Goal: Task Accomplishment & Management: Manage account settings

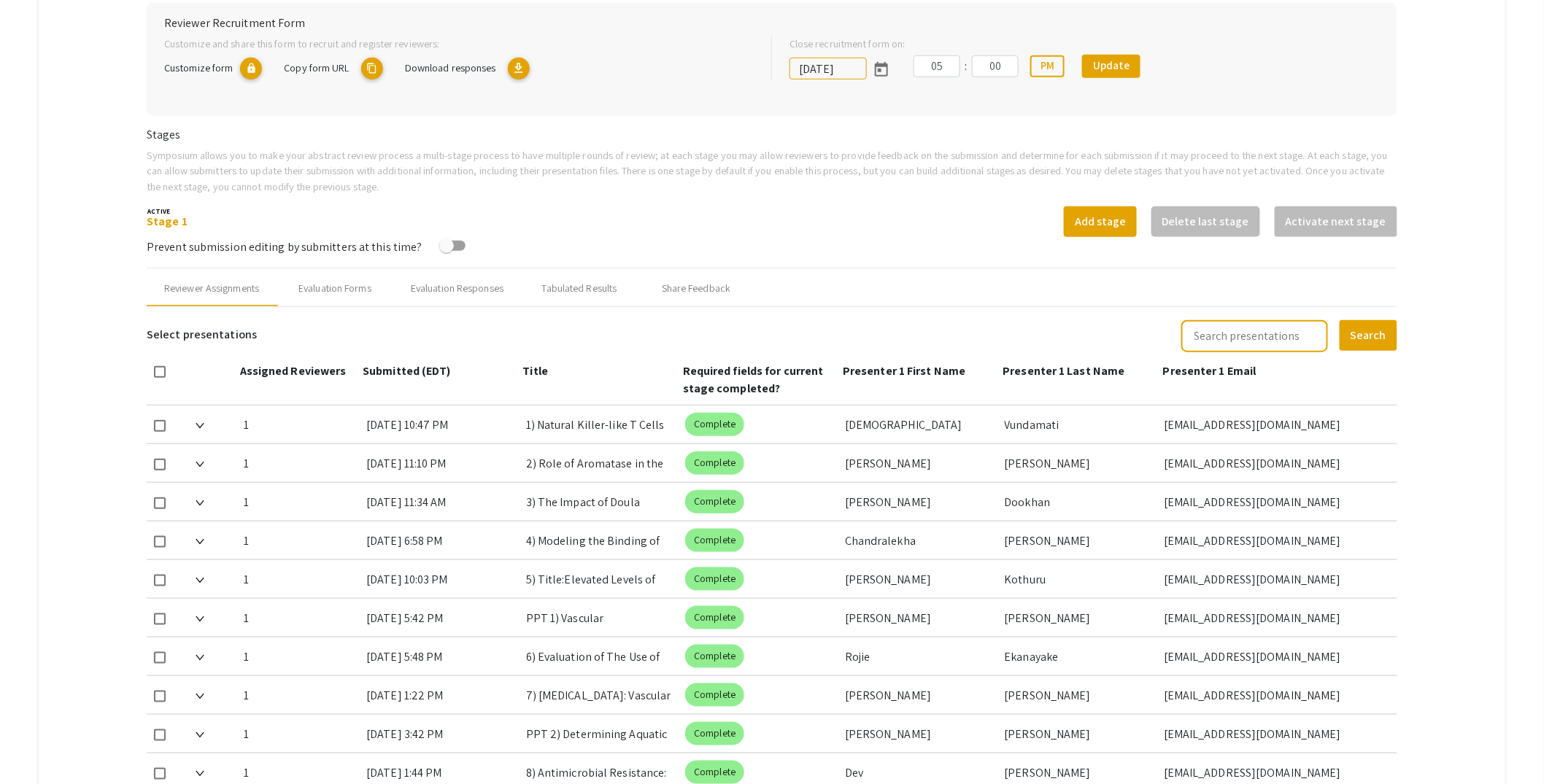
scroll to position [332, 0]
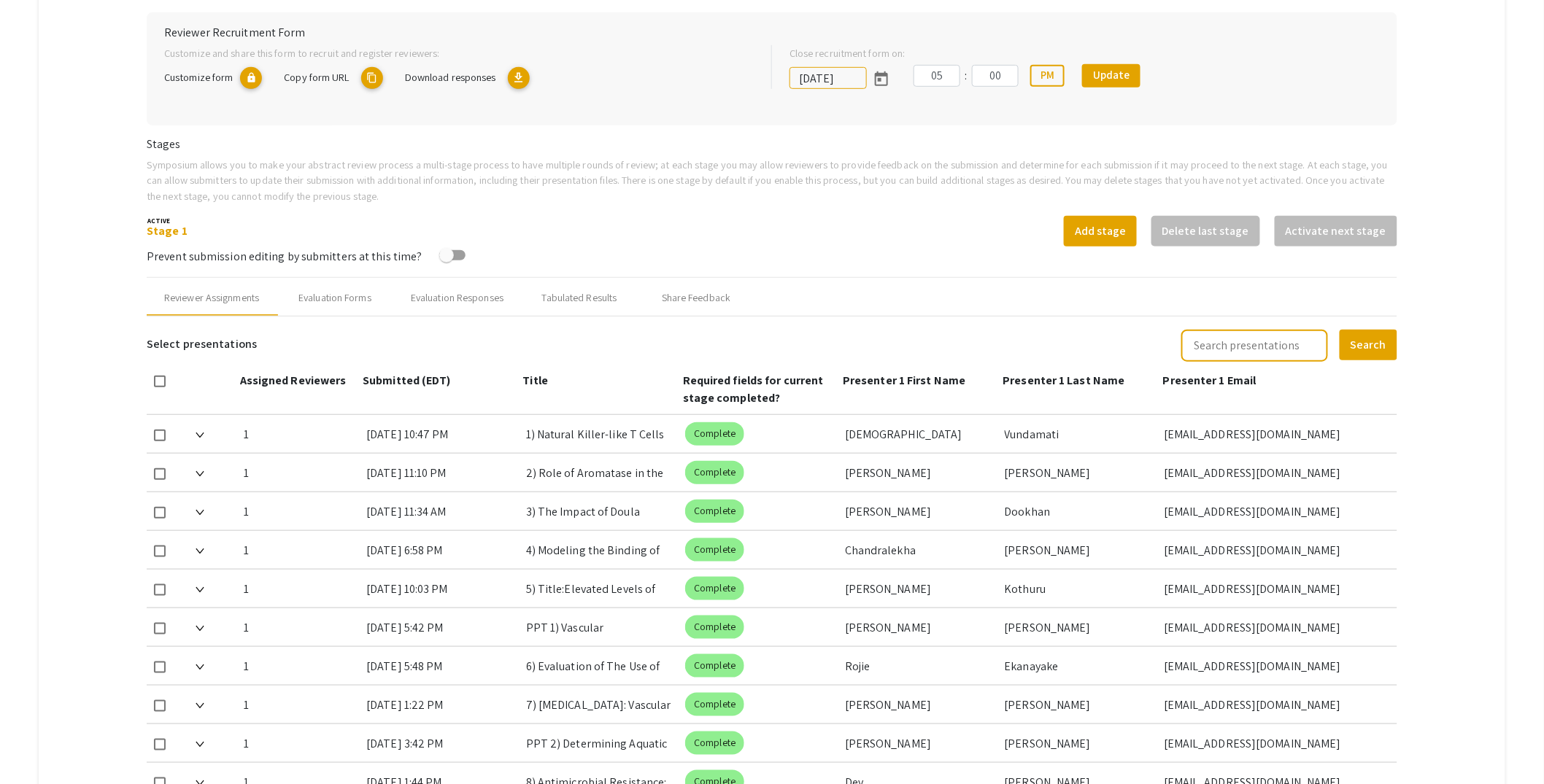
click at [1287, 343] on input "text" at bounding box center [1254, 346] width 147 height 32
type input "[PERSON_NAME]"
click at [1368, 344] on button "Search" at bounding box center [1368, 345] width 57 height 30
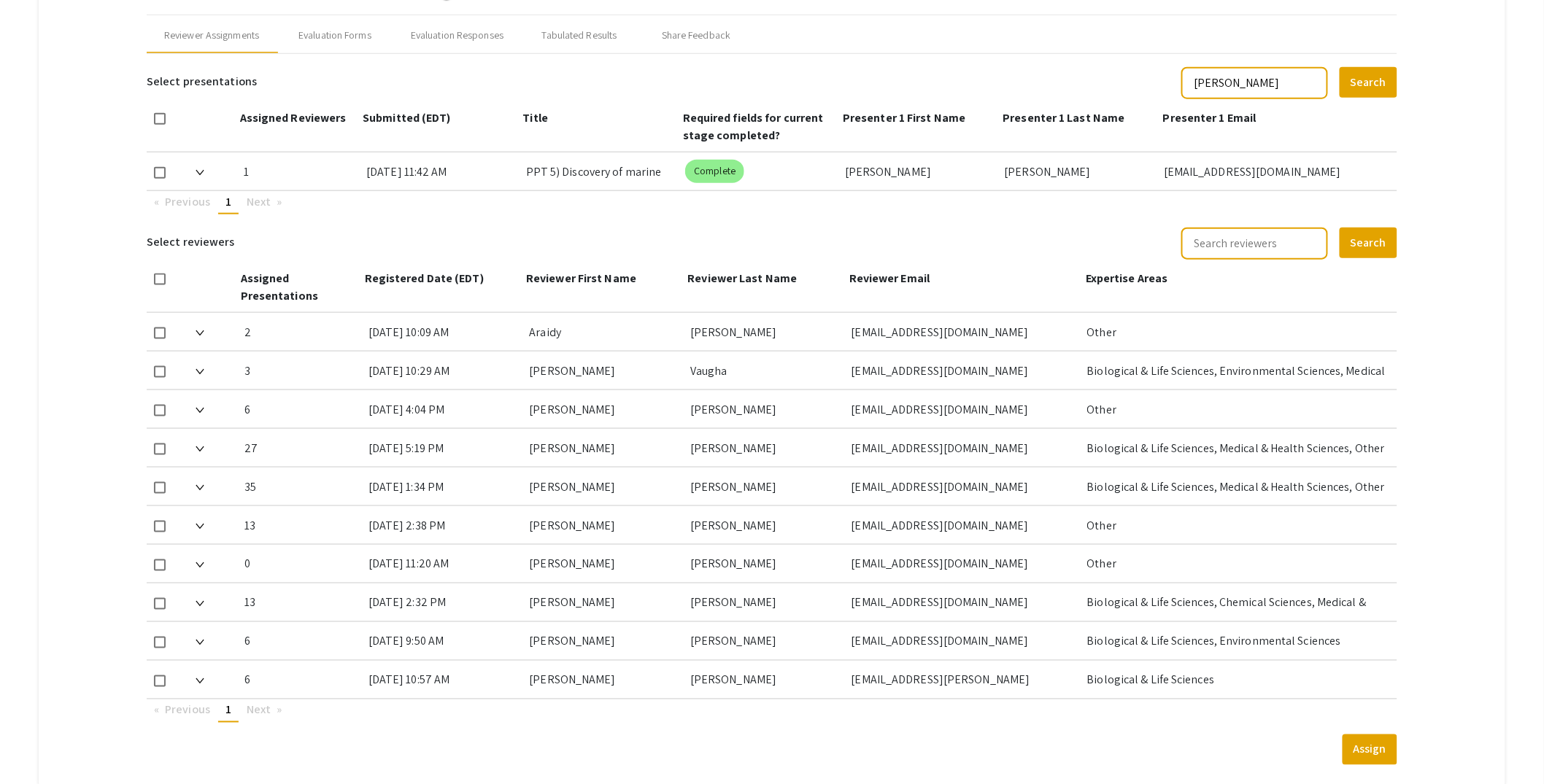
scroll to position [597, 0]
click at [201, 637] on img at bounding box center [200, 640] width 9 height 6
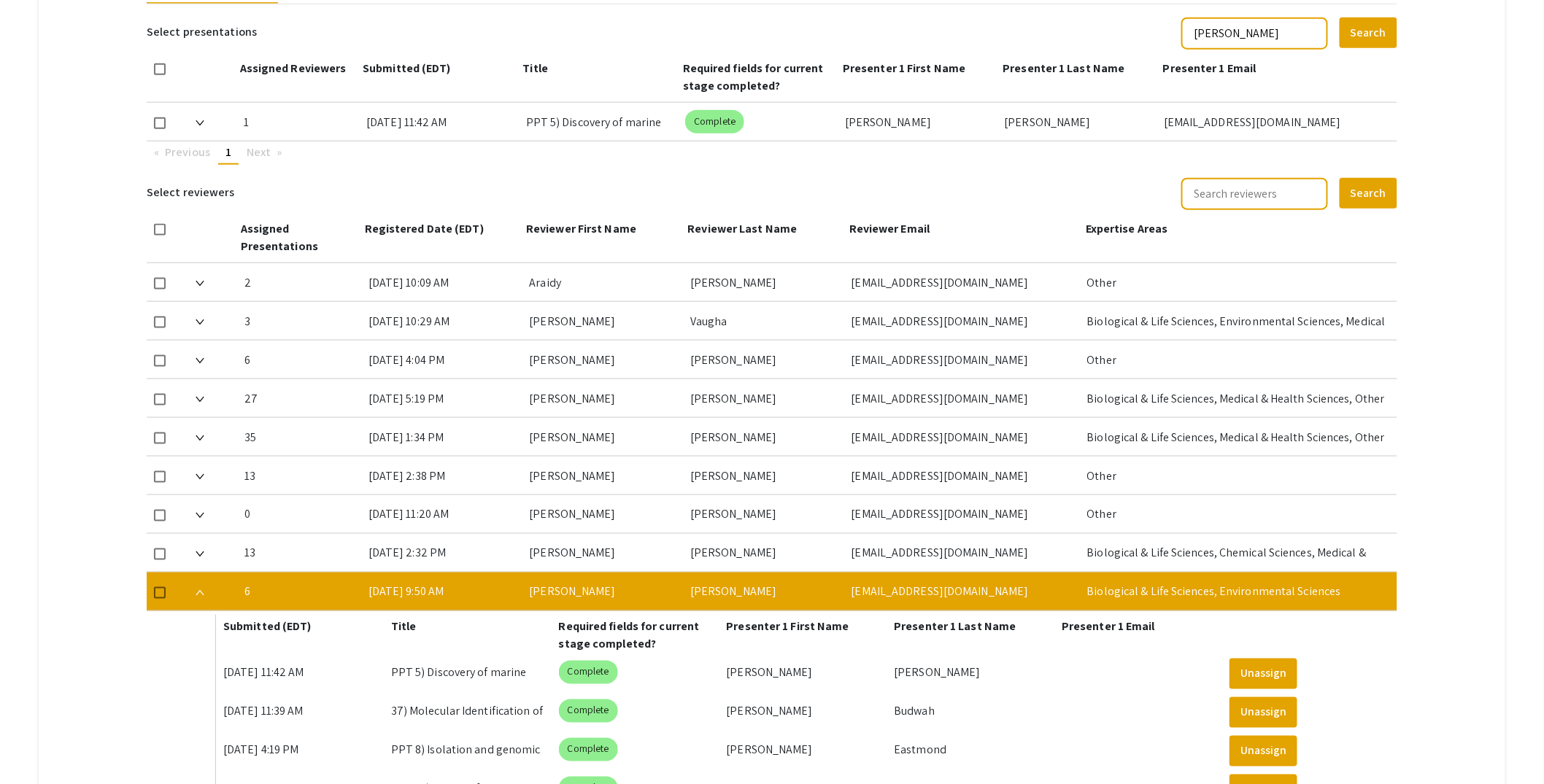
scroll to position [494, 0]
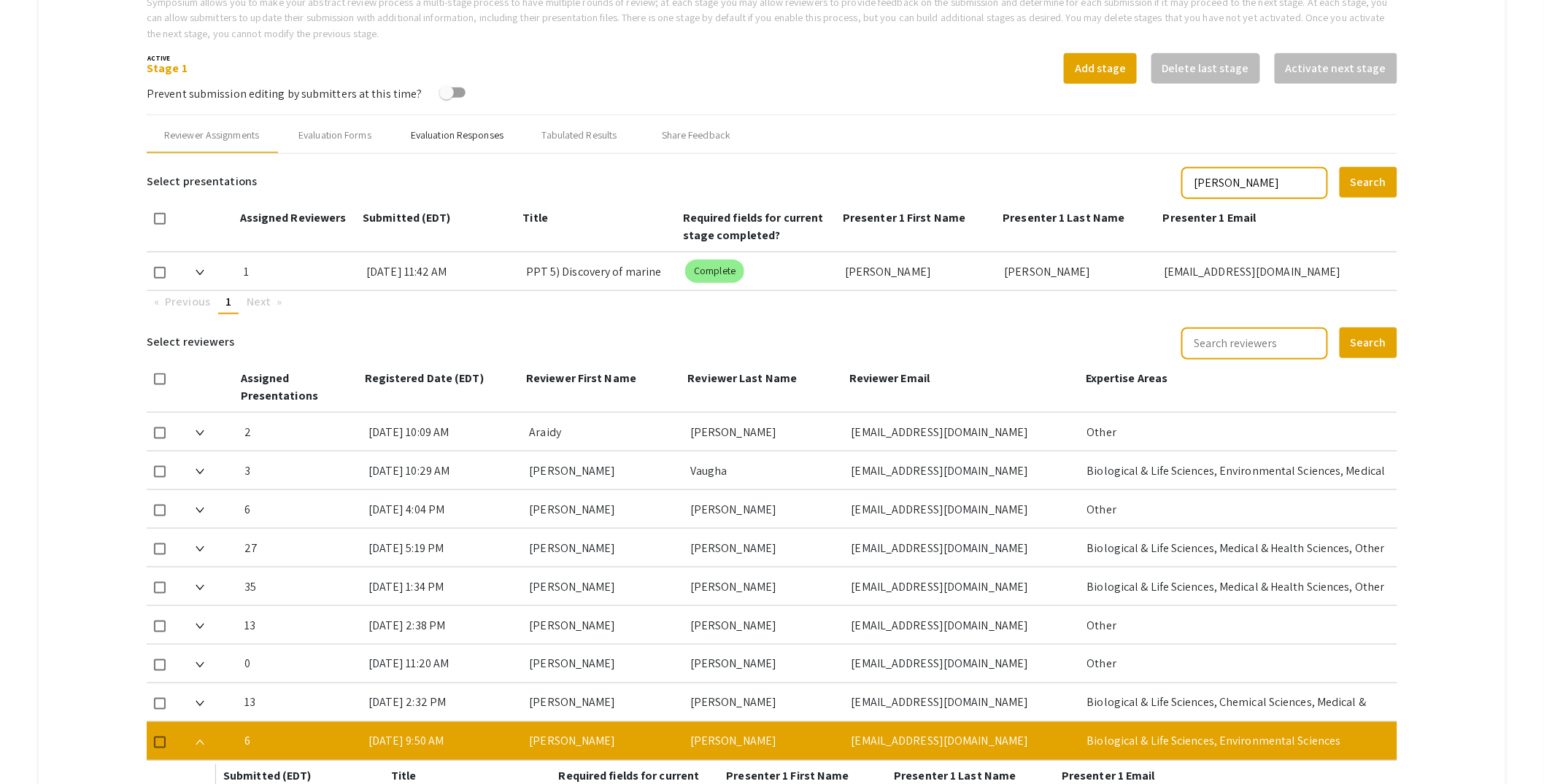
click at [490, 131] on div "Evaluation Responses" at bounding box center [457, 135] width 93 height 15
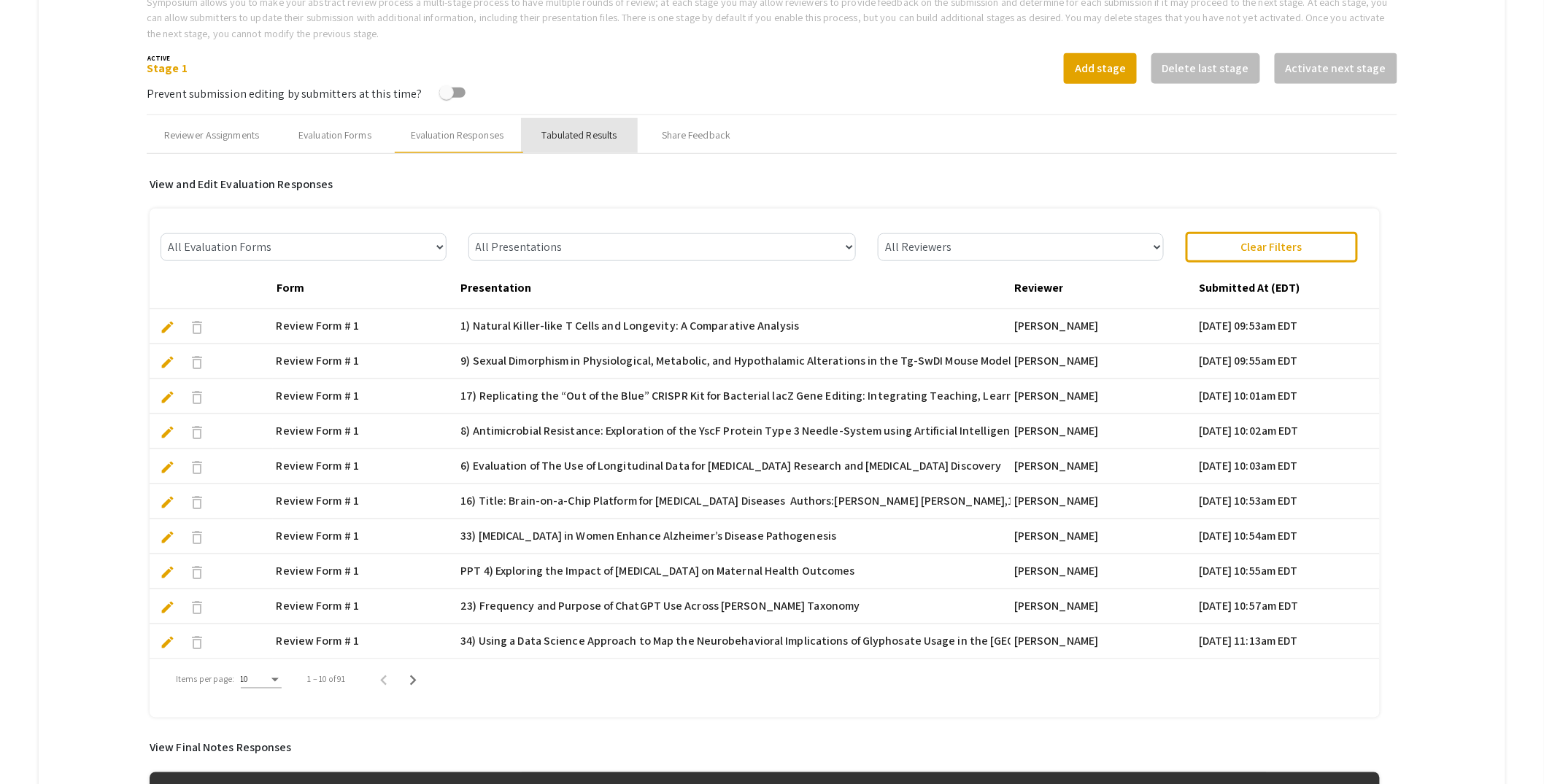
click at [590, 129] on div "Tabulated Results" at bounding box center [579, 135] width 75 height 15
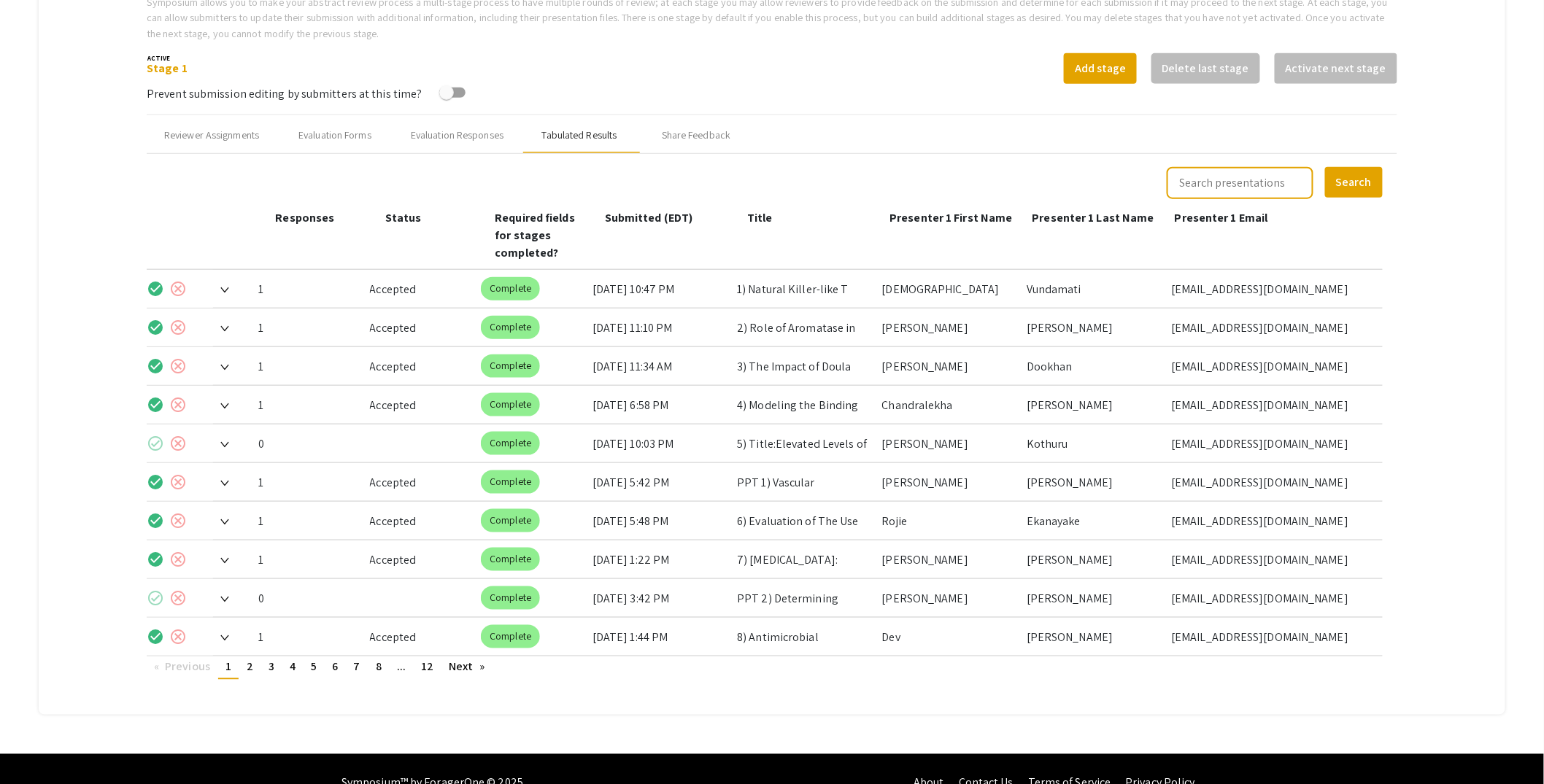
scroll to position [502, 0]
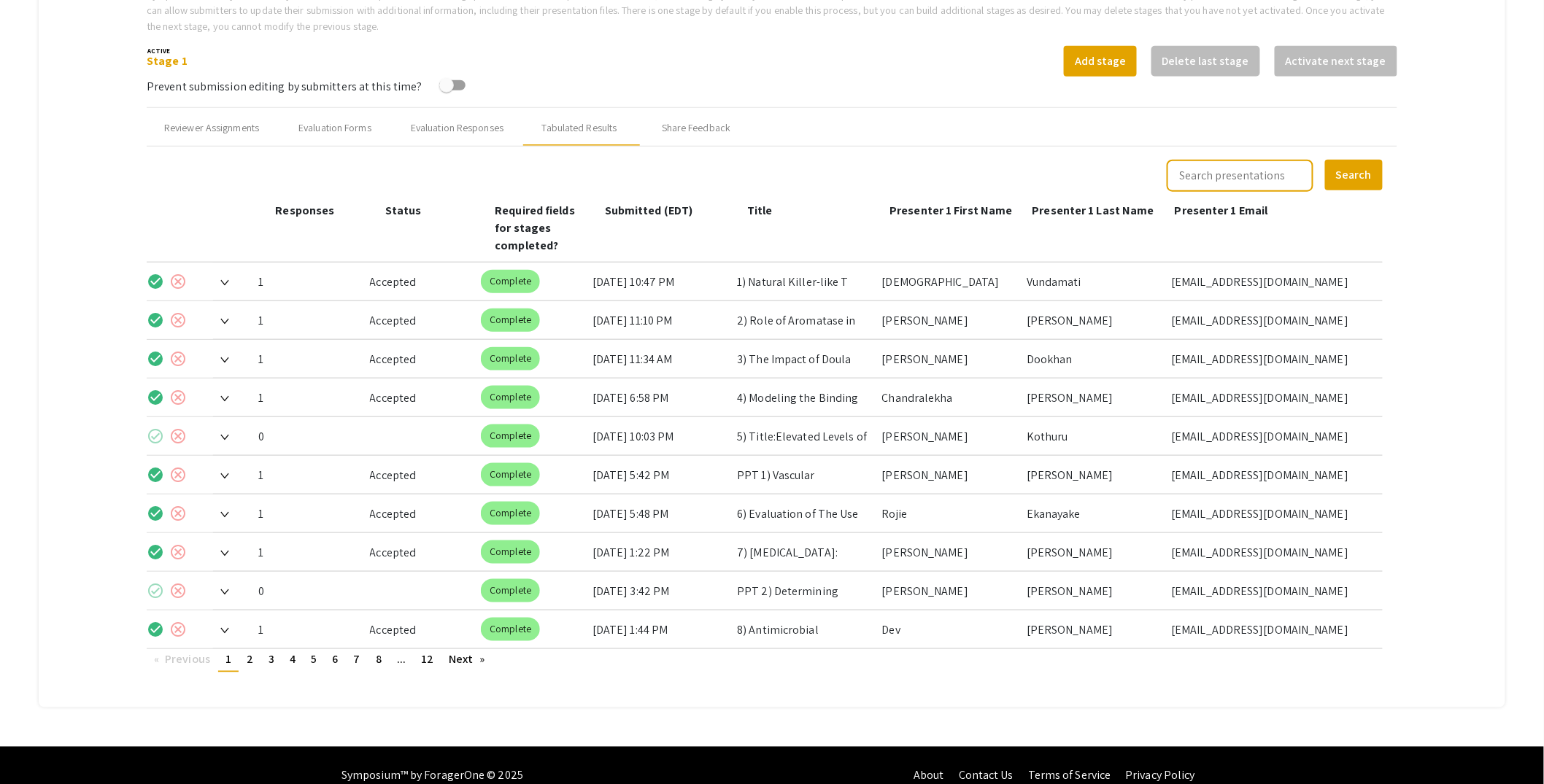
click at [224, 434] on img at bounding box center [224, 437] width 9 height 6
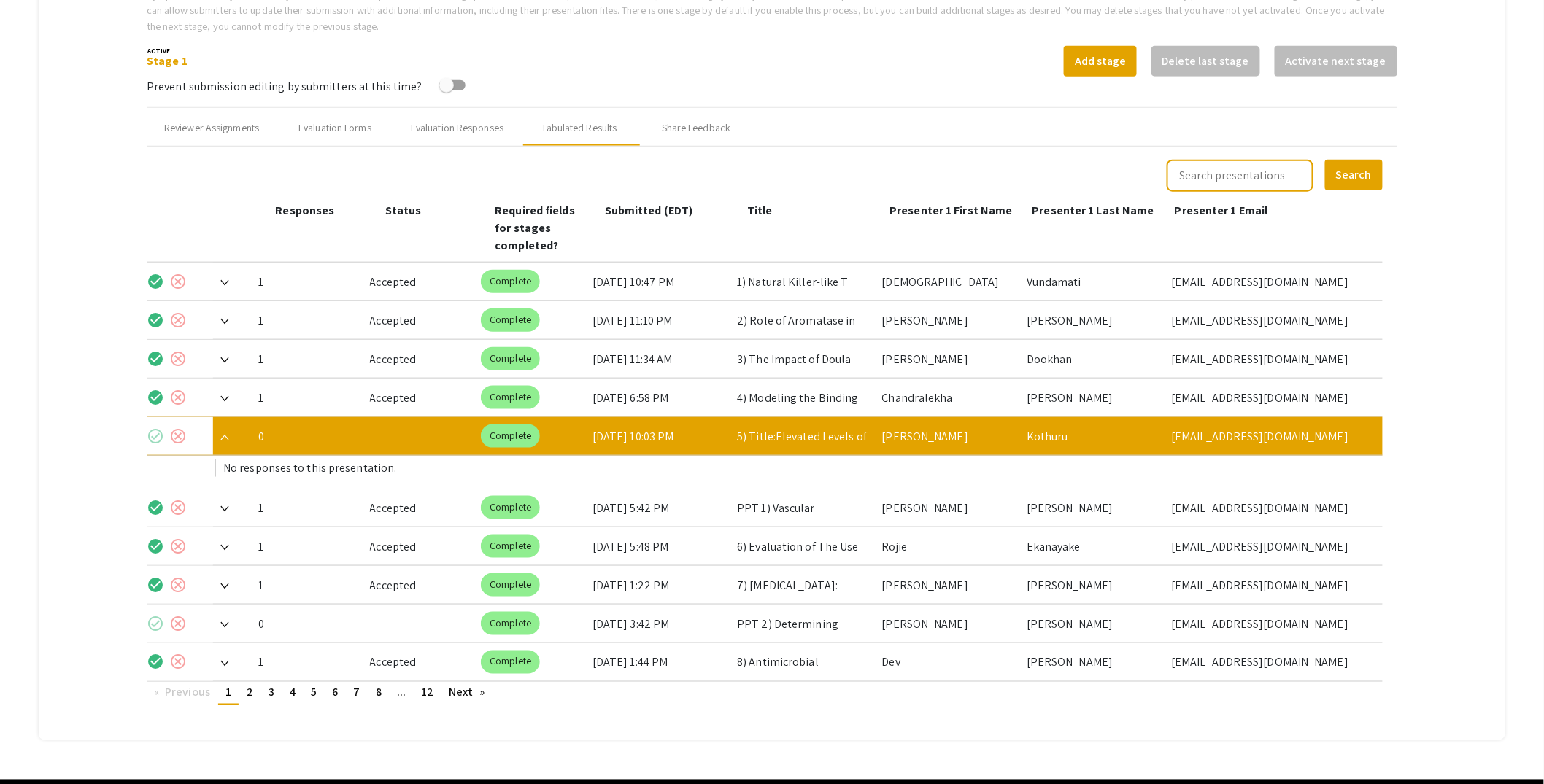
click at [224, 434] on img at bounding box center [224, 437] width 9 height 6
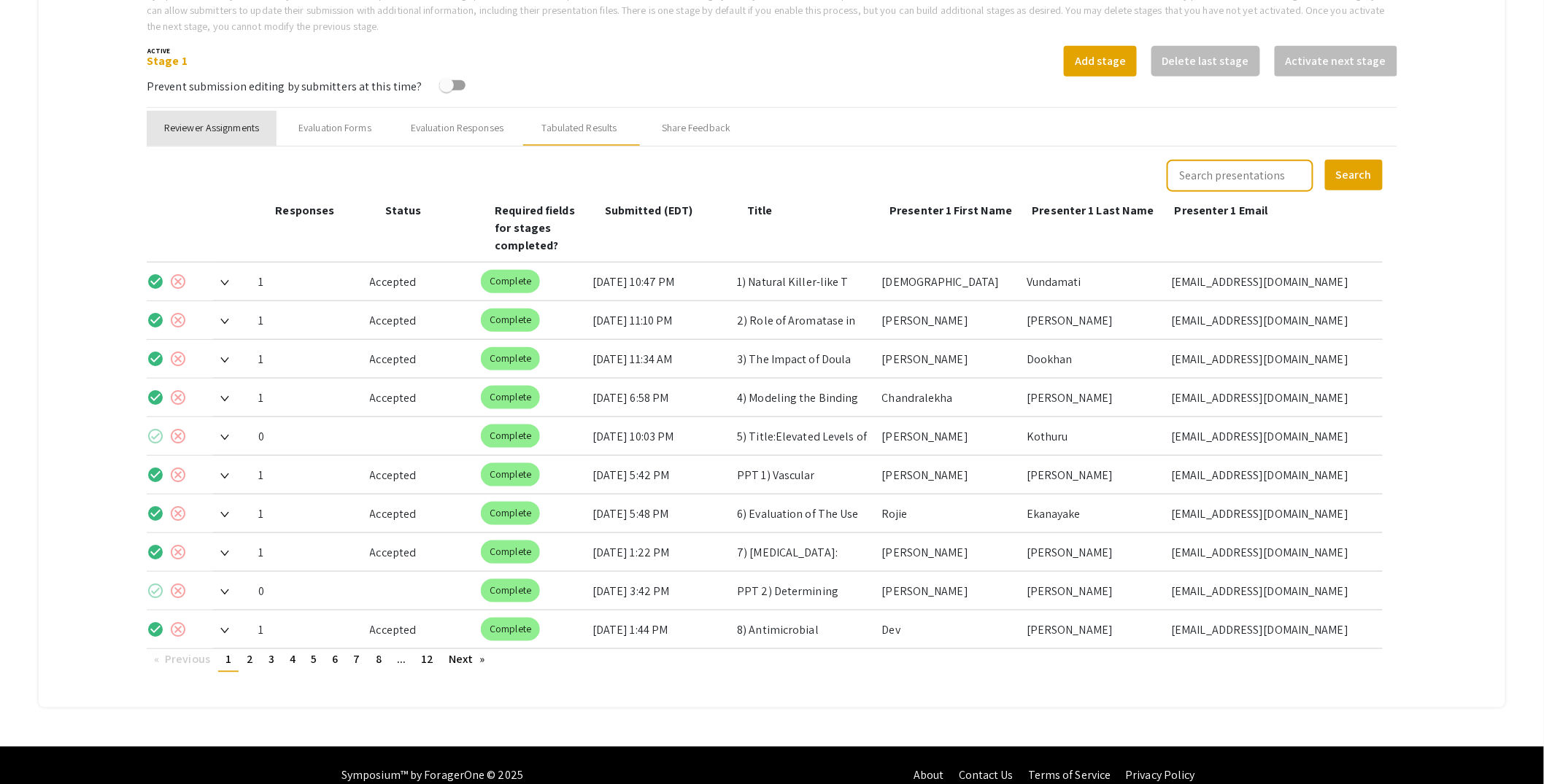
click at [188, 125] on div "Reviewer Assignments" at bounding box center [212, 128] width 95 height 15
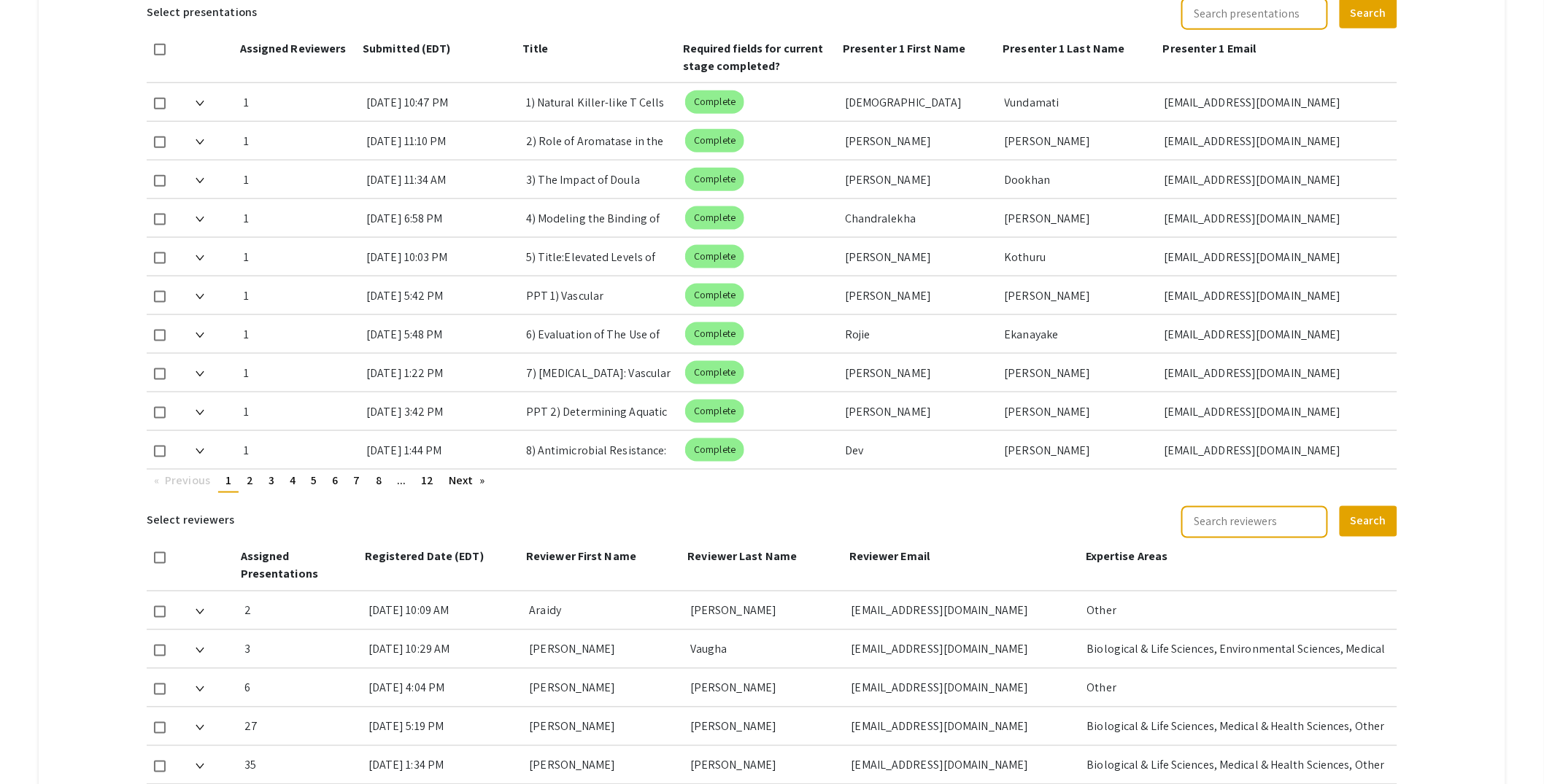
scroll to position [1038, 0]
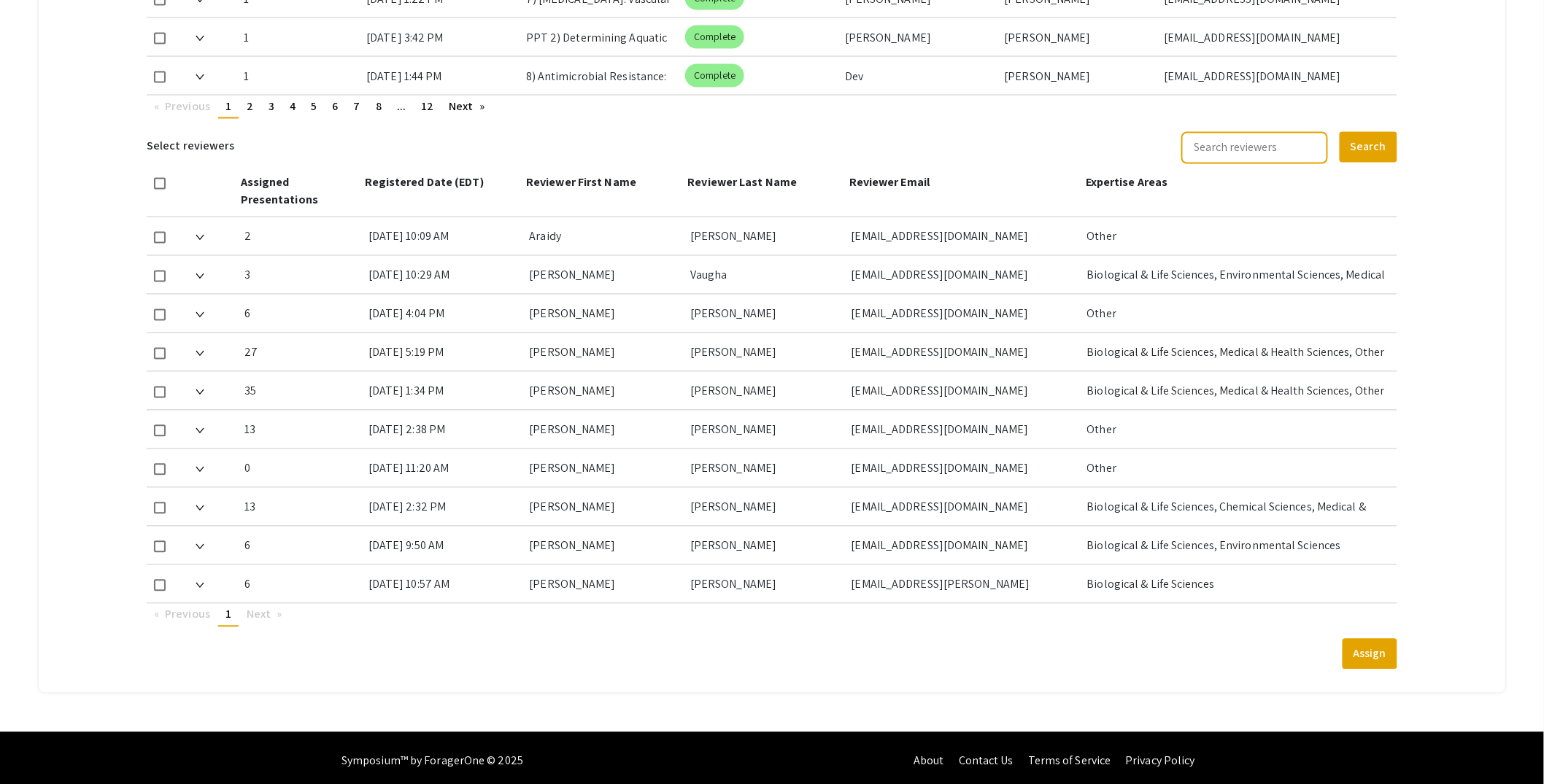
click at [202, 544] on img at bounding box center [200, 547] width 9 height 6
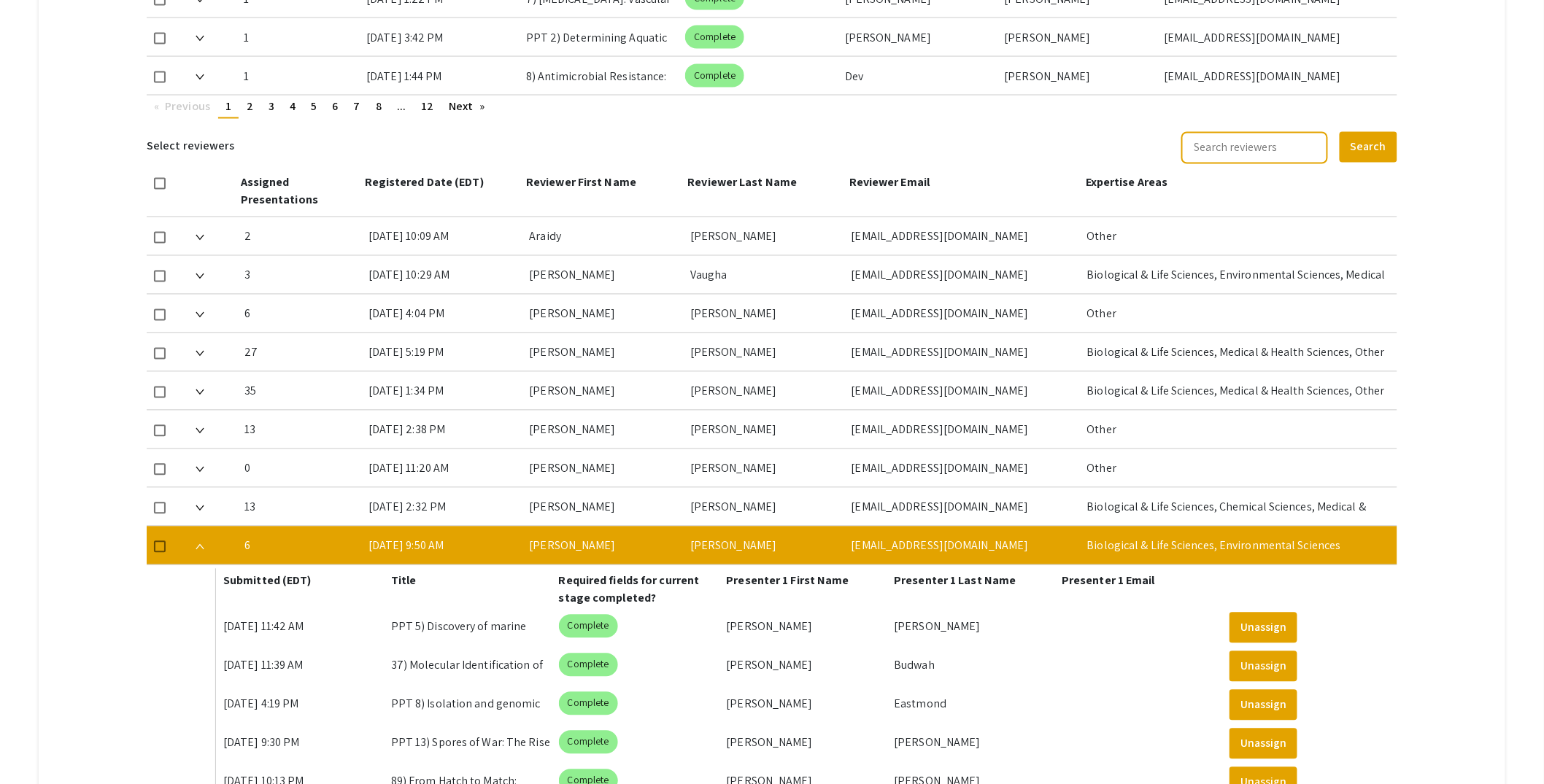
click at [205, 544] on img at bounding box center [200, 547] width 9 height 6
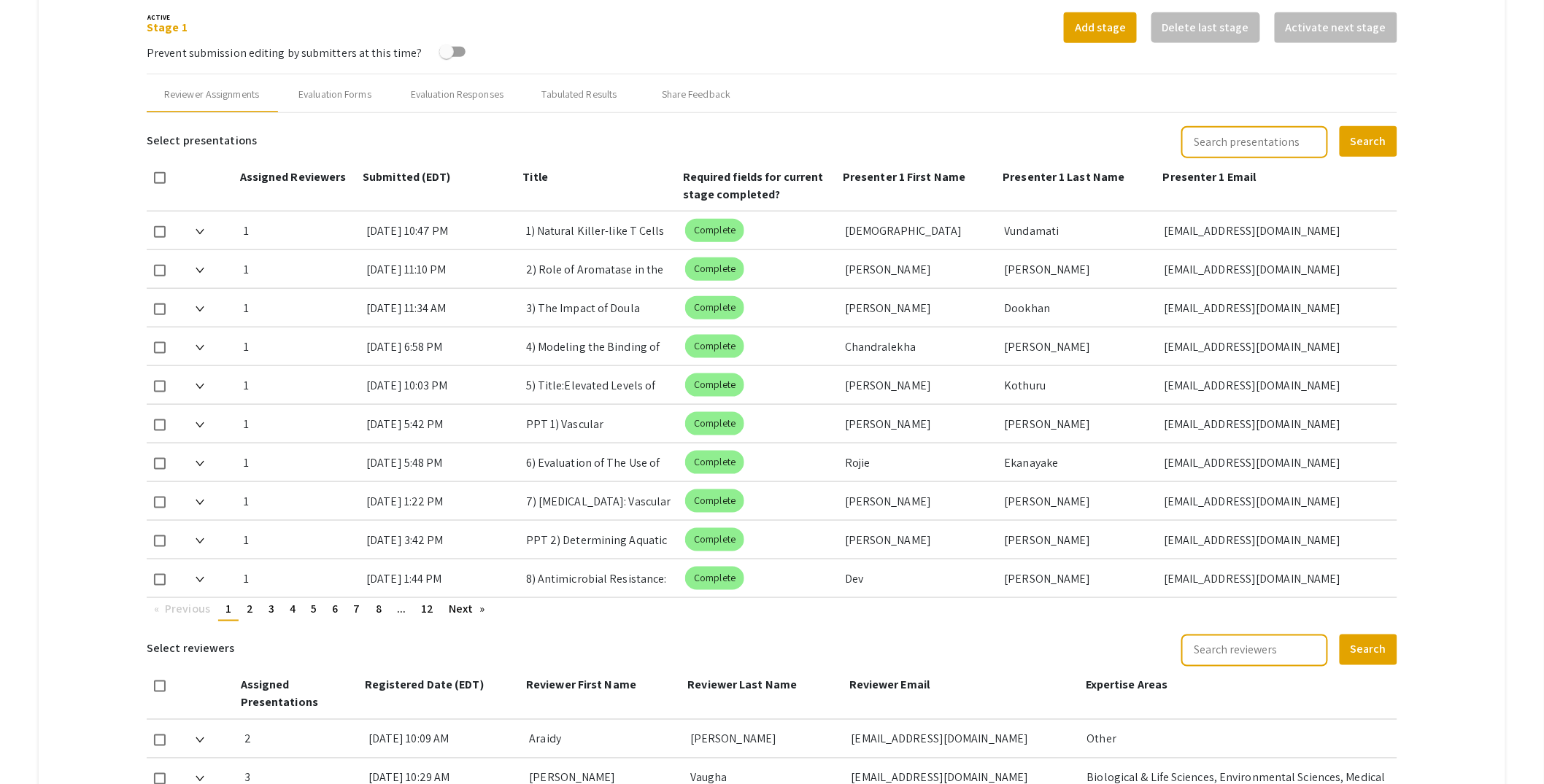
scroll to position [898, 0]
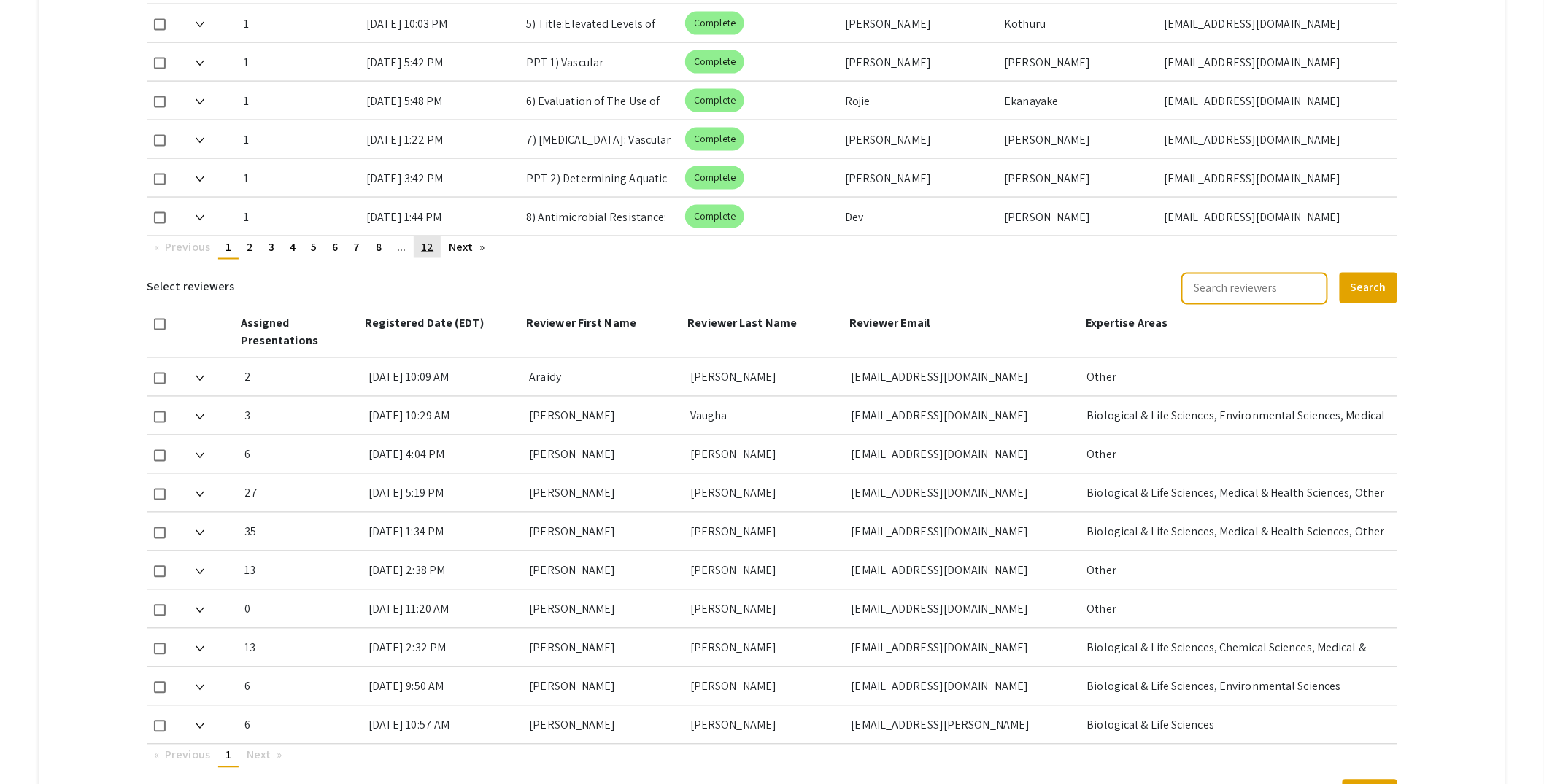
click at [431, 248] on span "12" at bounding box center [427, 247] width 13 height 15
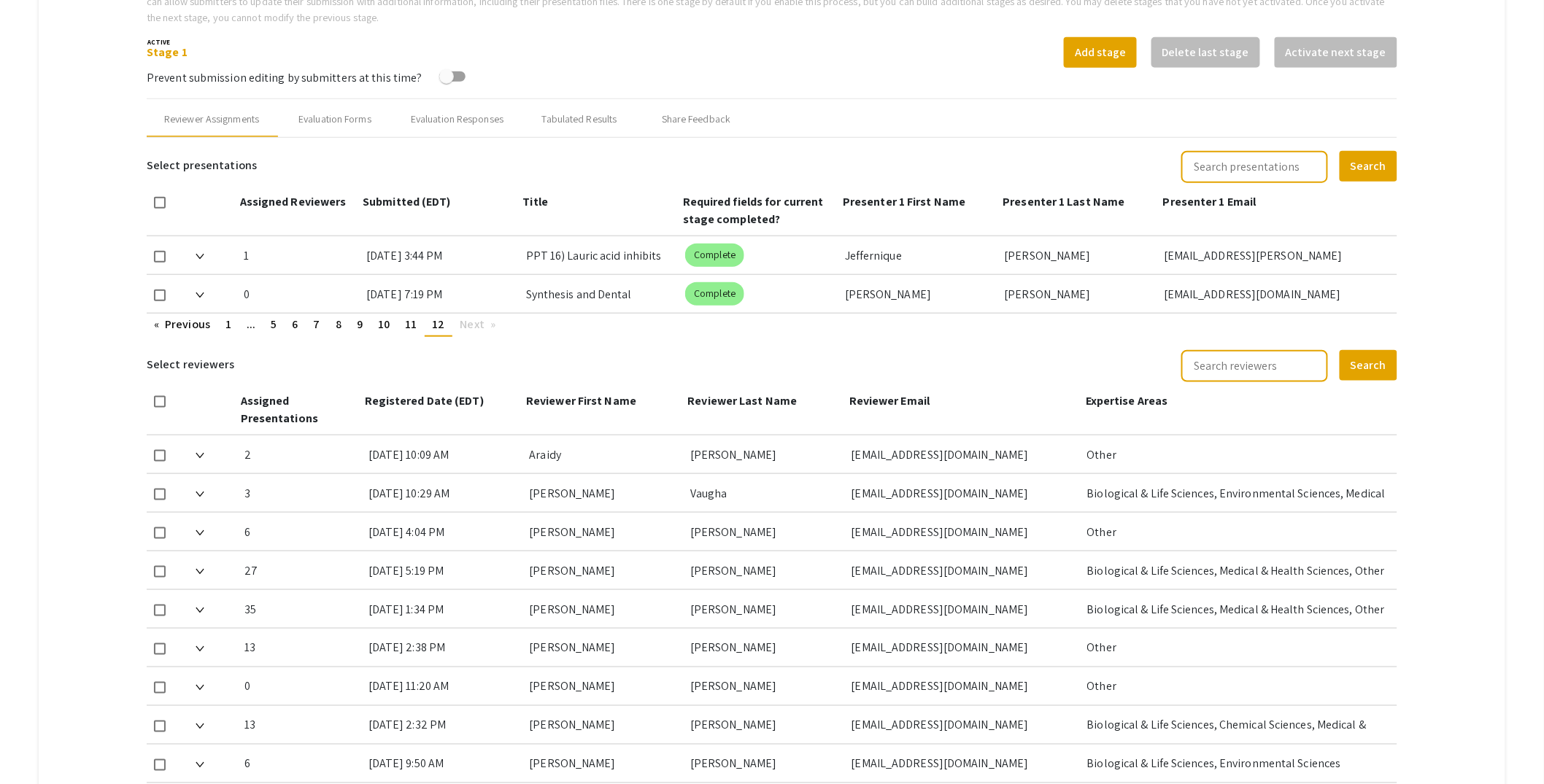
click at [206, 296] on div at bounding box center [215, 294] width 38 height 38
click at [201, 292] on img at bounding box center [200, 295] width 9 height 6
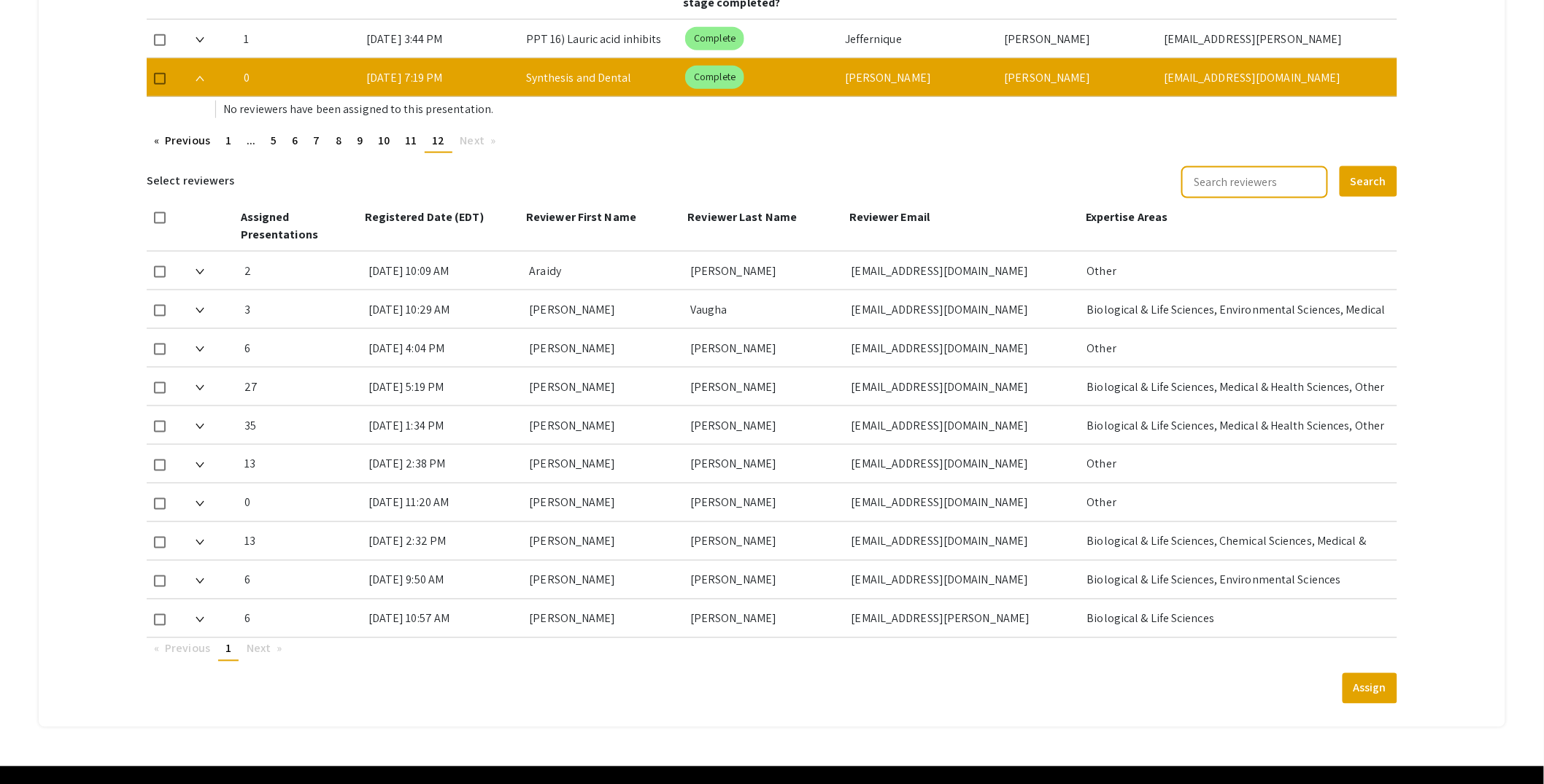
scroll to position [762, 0]
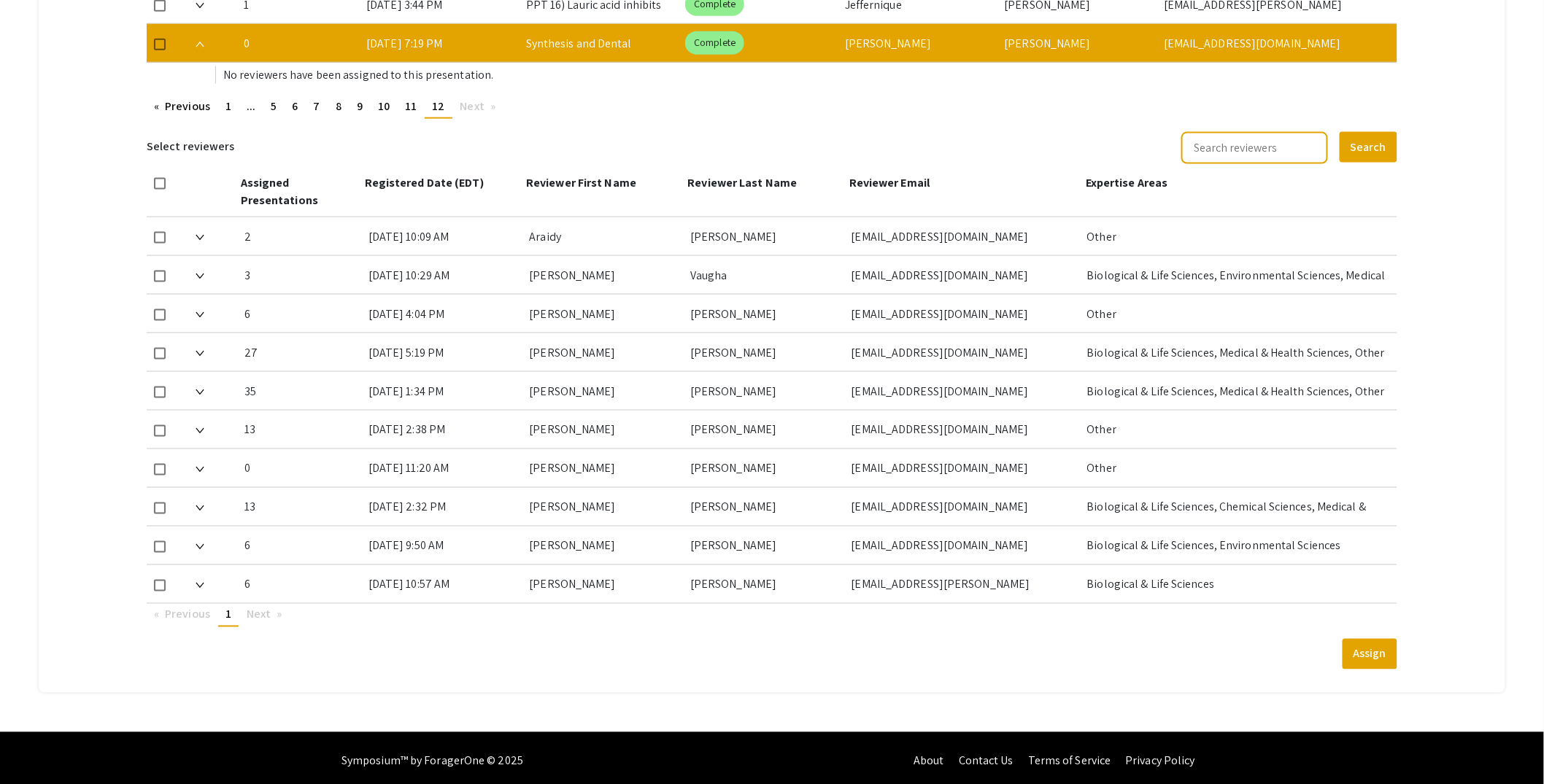
click at [160, 38] on span at bounding box center [159, 44] width 12 height 12
click at [160, 50] on input "checkbox" at bounding box center [159, 50] width 1 height 1
checkbox input "true"
click at [162, 272] on span at bounding box center [159, 276] width 12 height 12
click at [160, 282] on input "checkbox" at bounding box center [159, 282] width 1 height 1
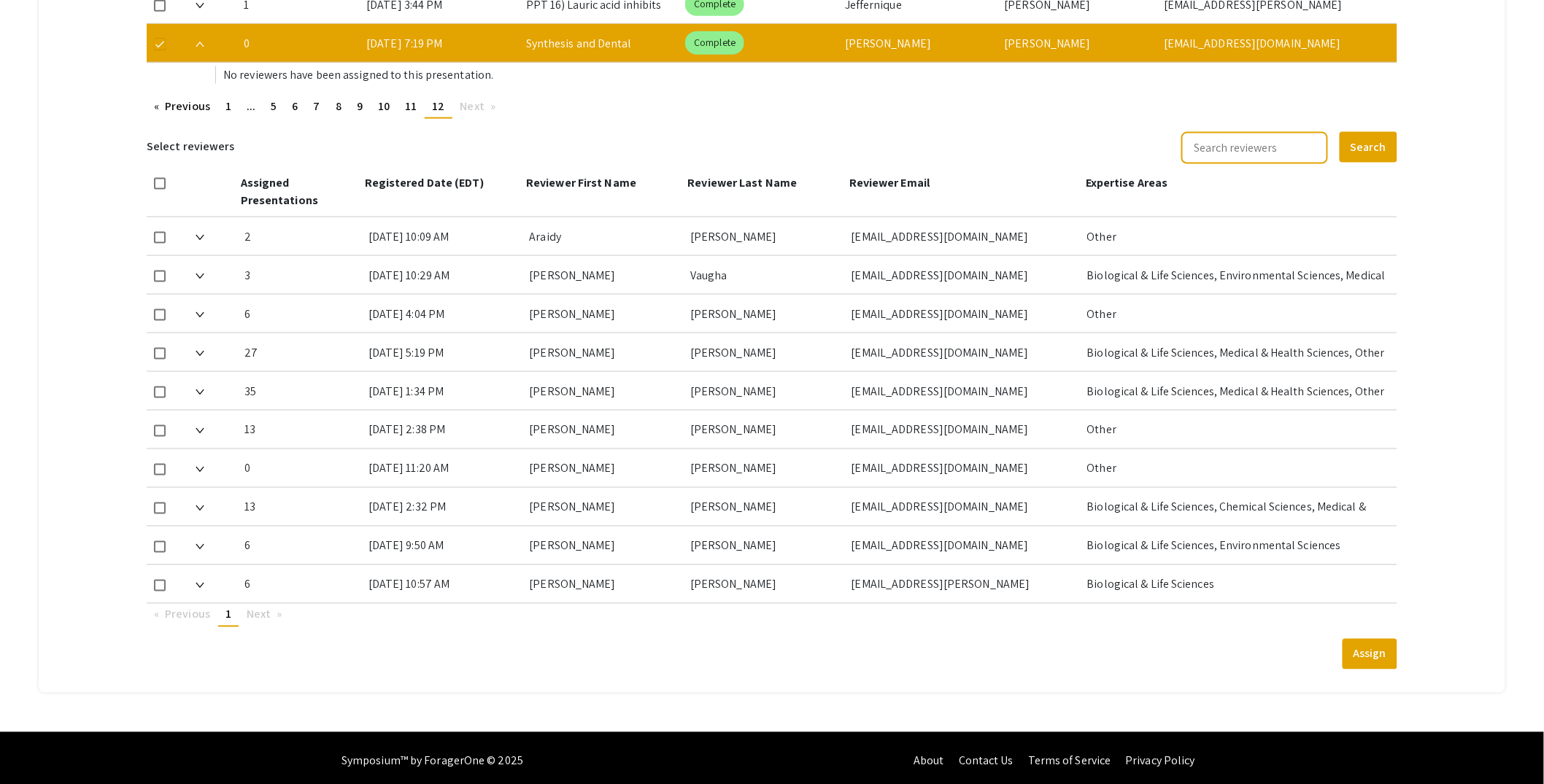
checkbox input "true"
click at [1377, 645] on button "Assign" at bounding box center [1370, 654] width 55 height 30
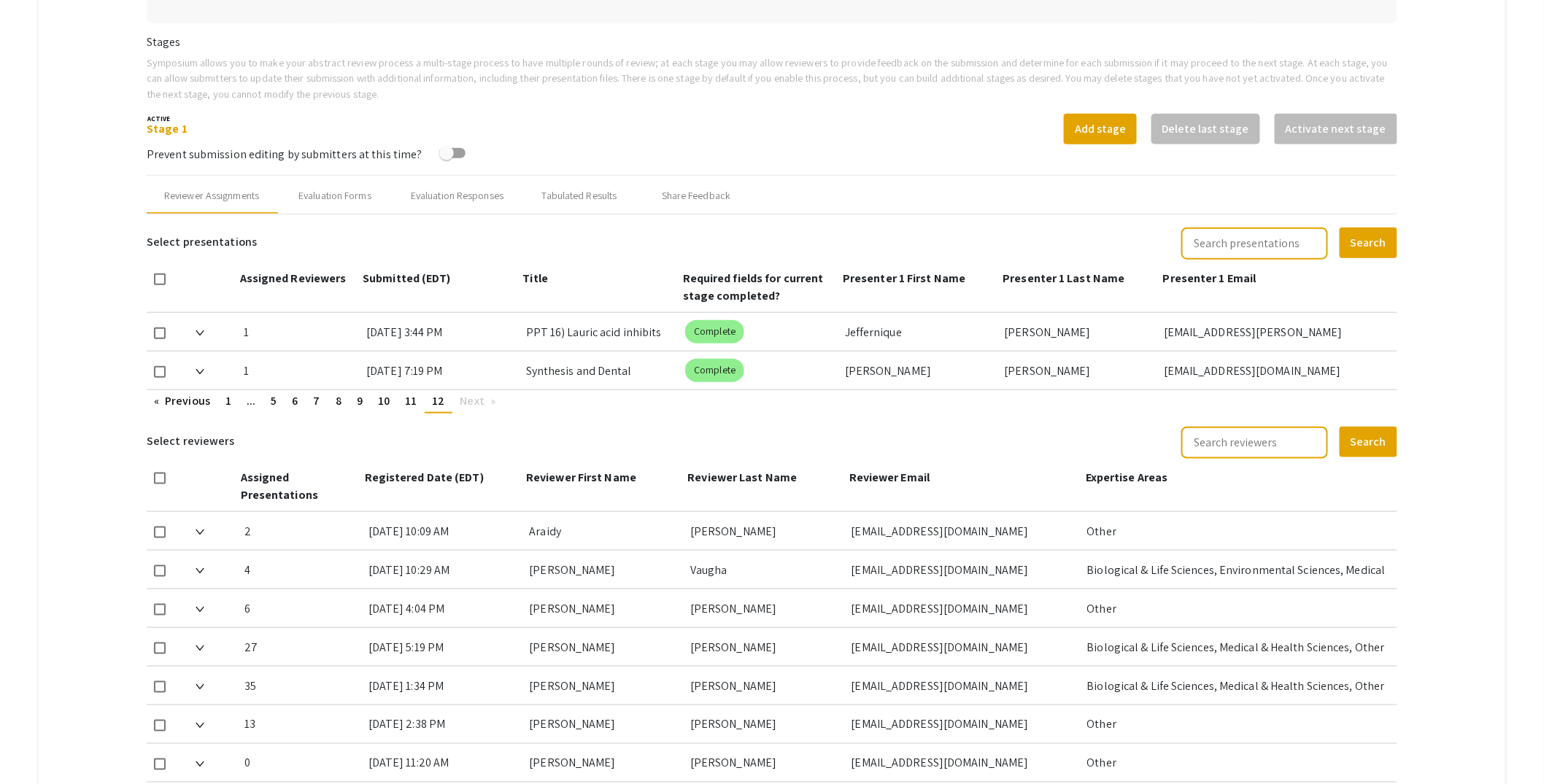
scroll to position [433, 0]
click at [578, 198] on div "Tabulated Results" at bounding box center [579, 197] width 75 height 15
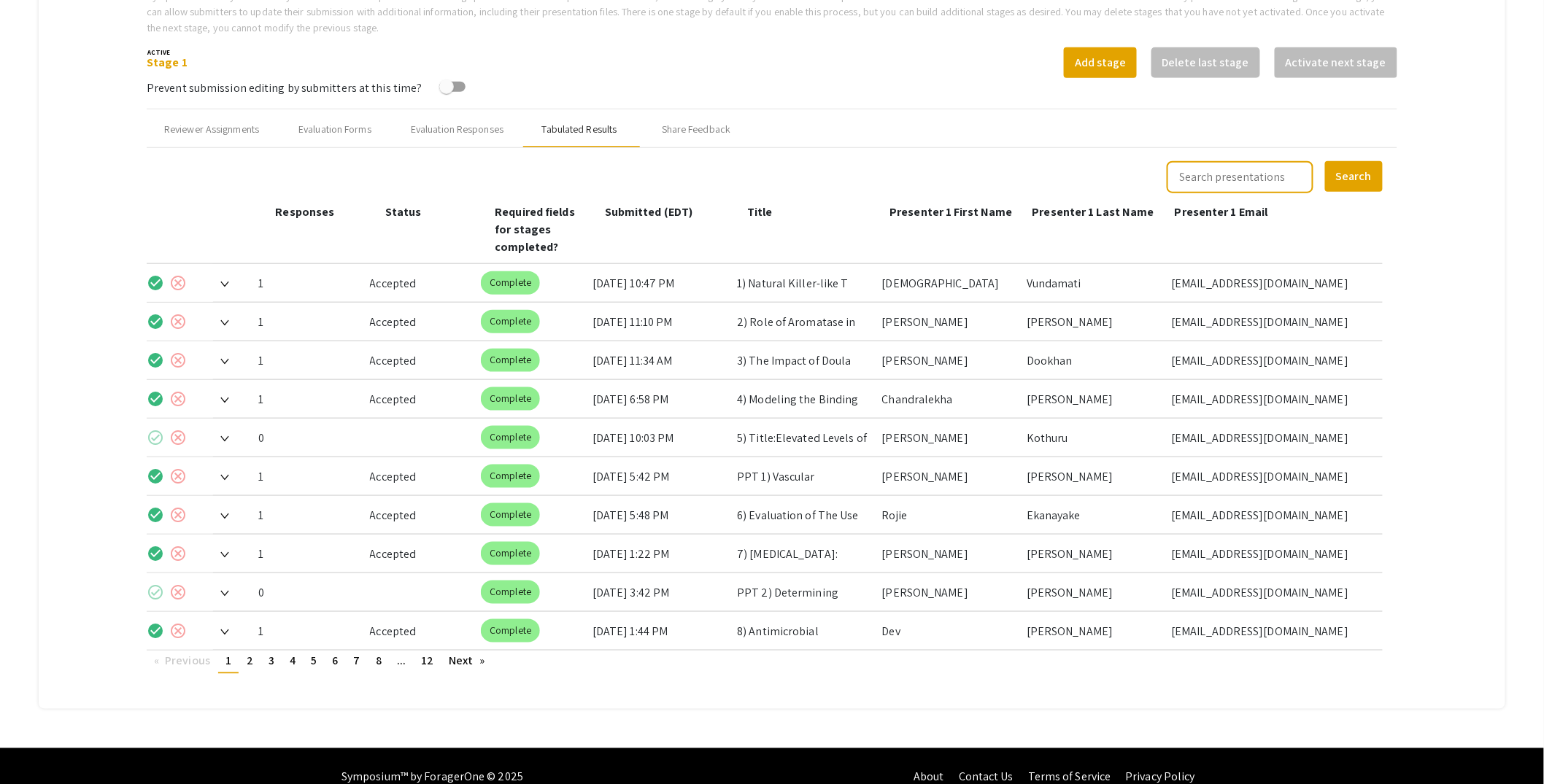
scroll to position [502, 0]
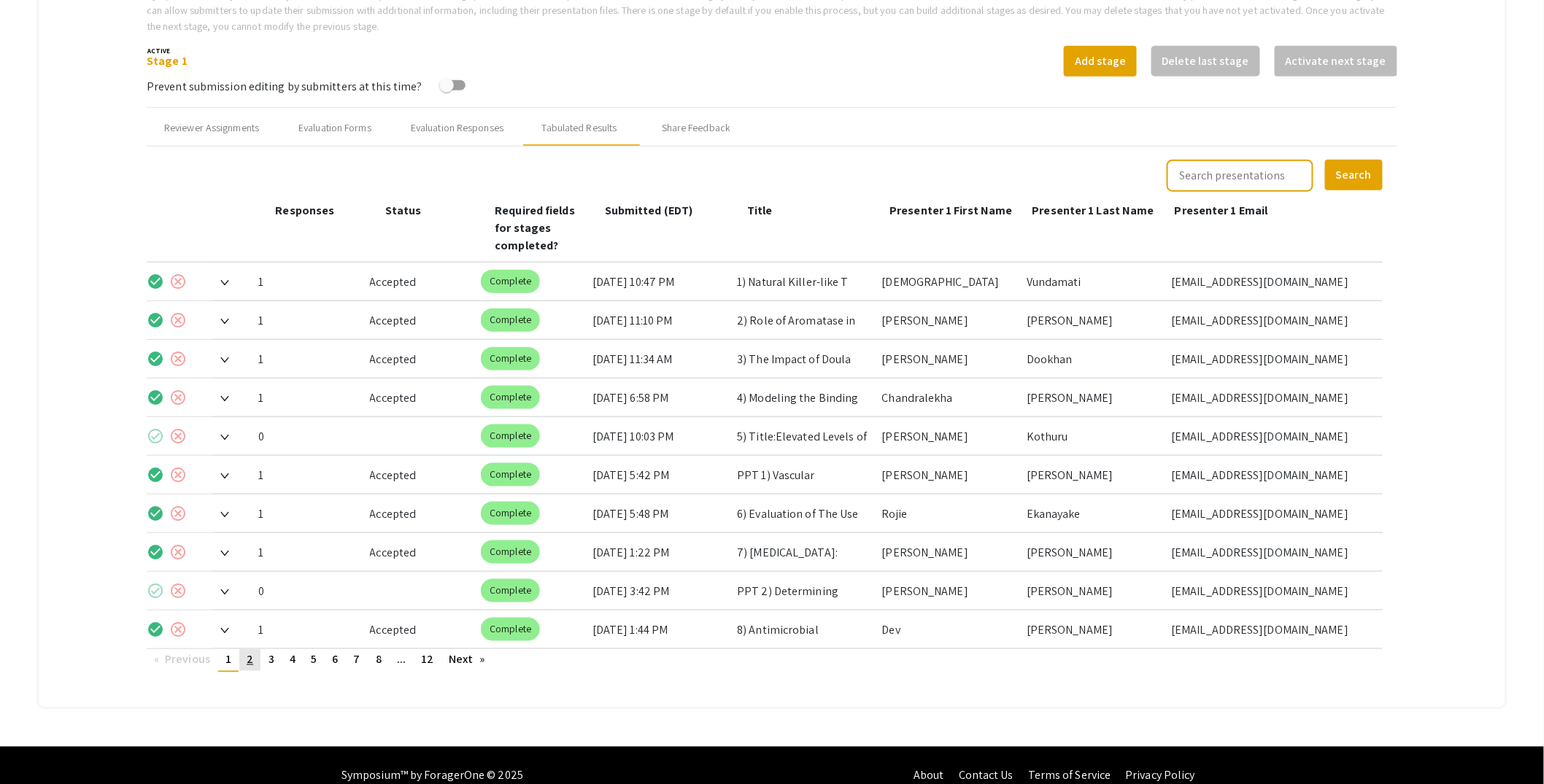
click at [258, 649] on link "page 2" at bounding box center [250, 660] width 21 height 21
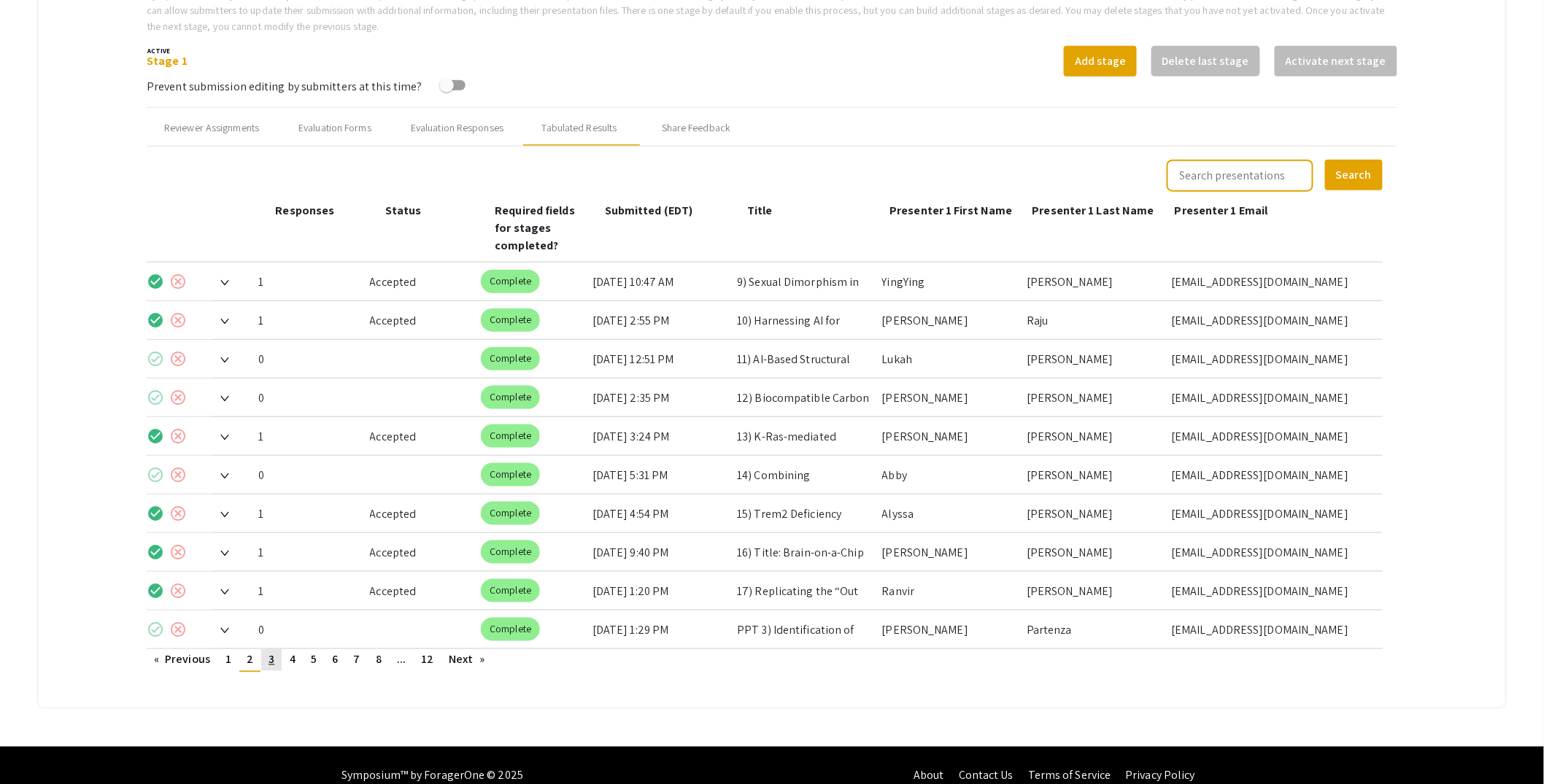
click at [281, 649] on link "page 3" at bounding box center [271, 660] width 21 height 21
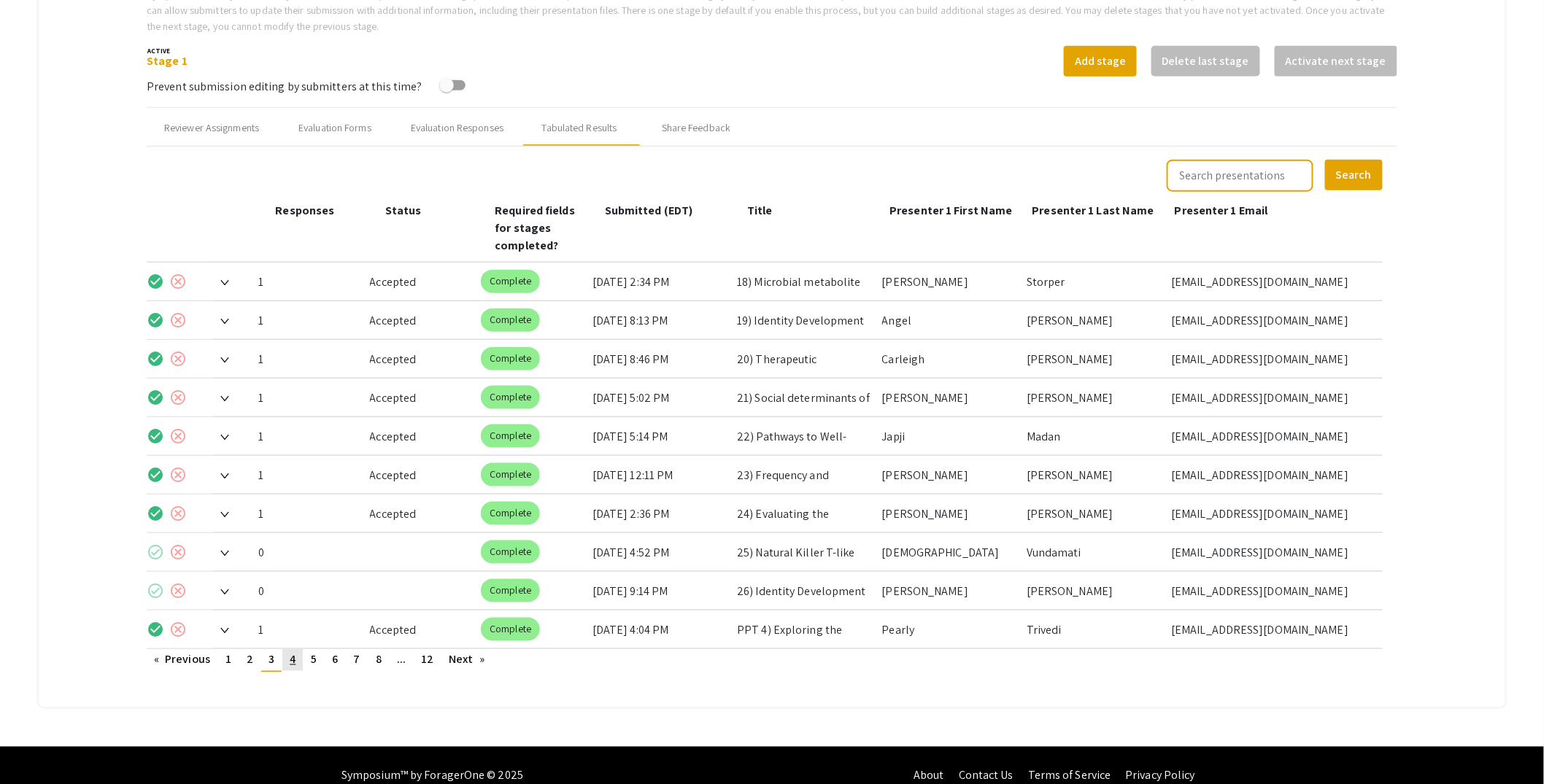
click at [288, 649] on link "page 4" at bounding box center [292, 660] width 21 height 21
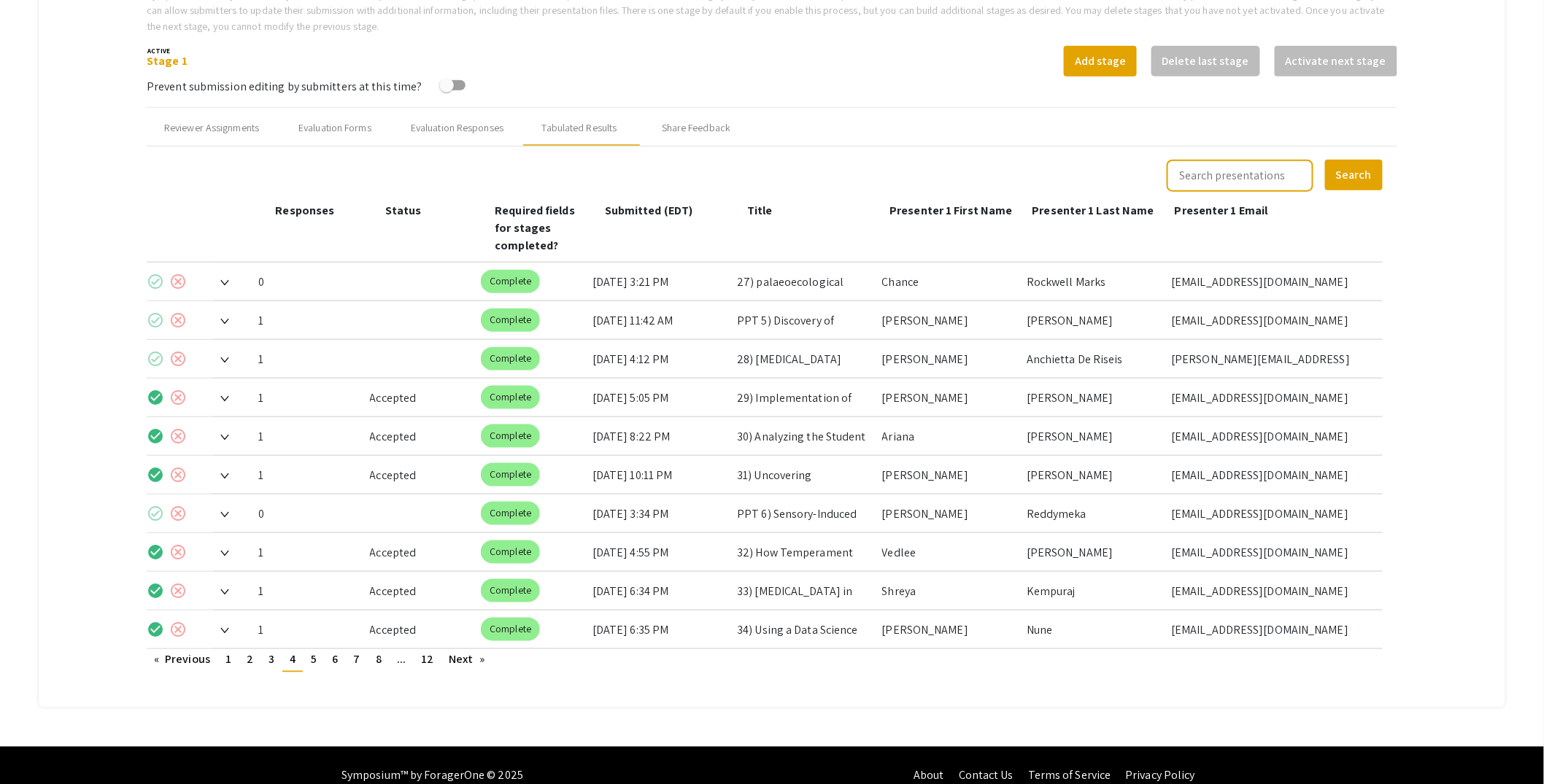
click at [228, 319] on img at bounding box center [224, 322] width 9 height 6
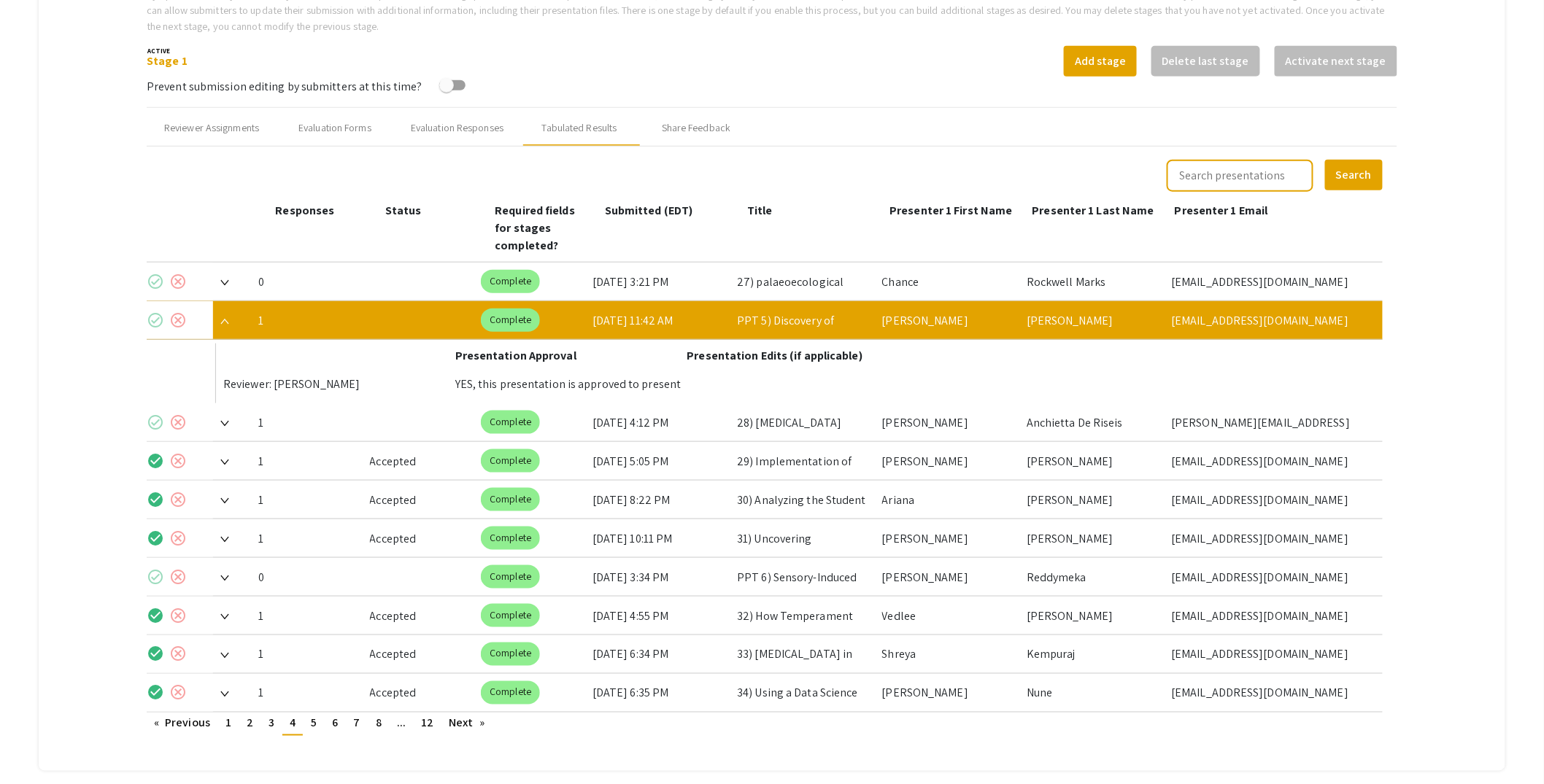
click at [153, 311] on mat-icon "check_circle" at bounding box center [156, 320] width 18 height 18
click at [224, 319] on img at bounding box center [224, 322] width 9 height 6
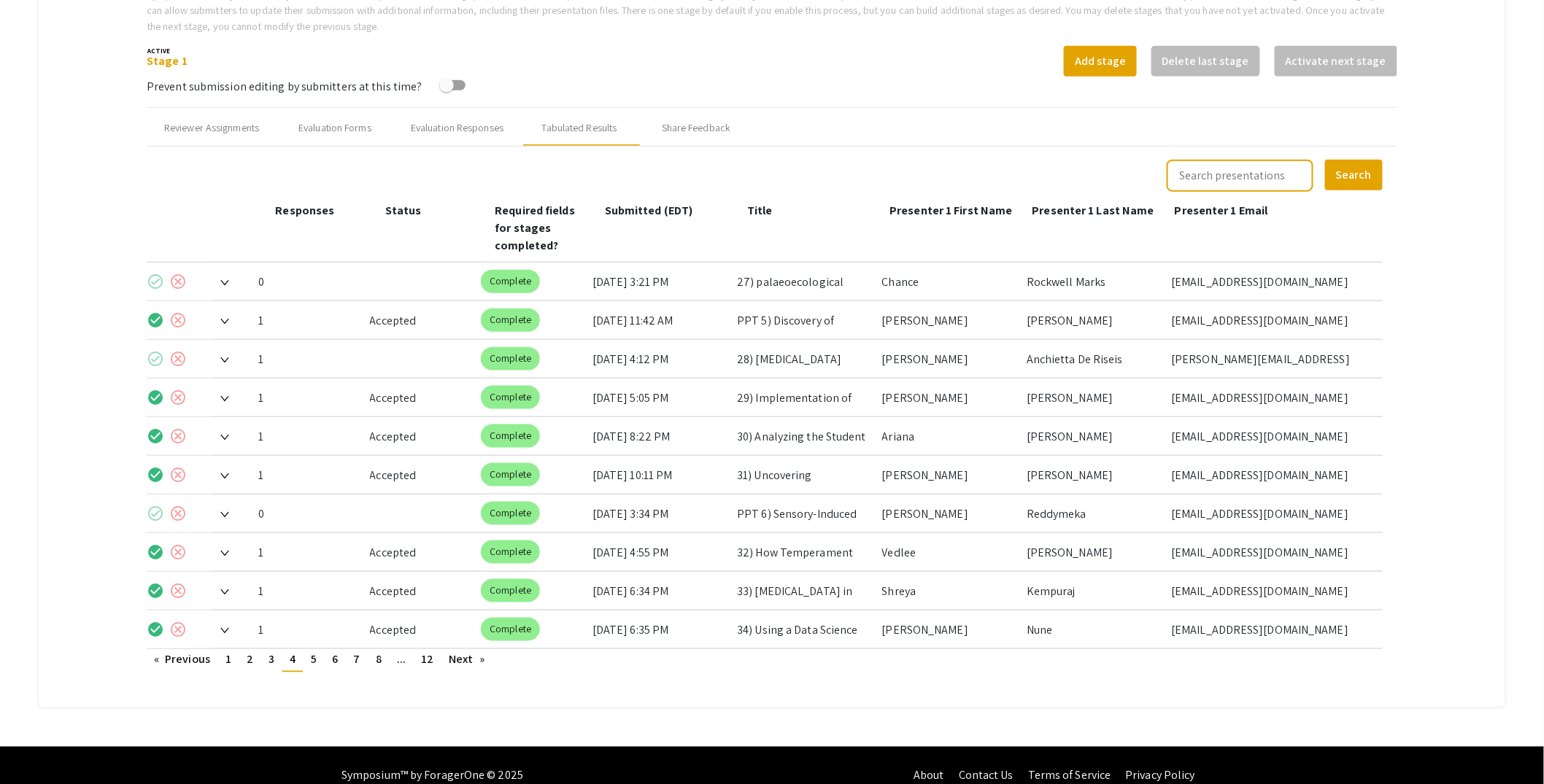
click at [226, 358] on img at bounding box center [224, 360] width 9 height 6
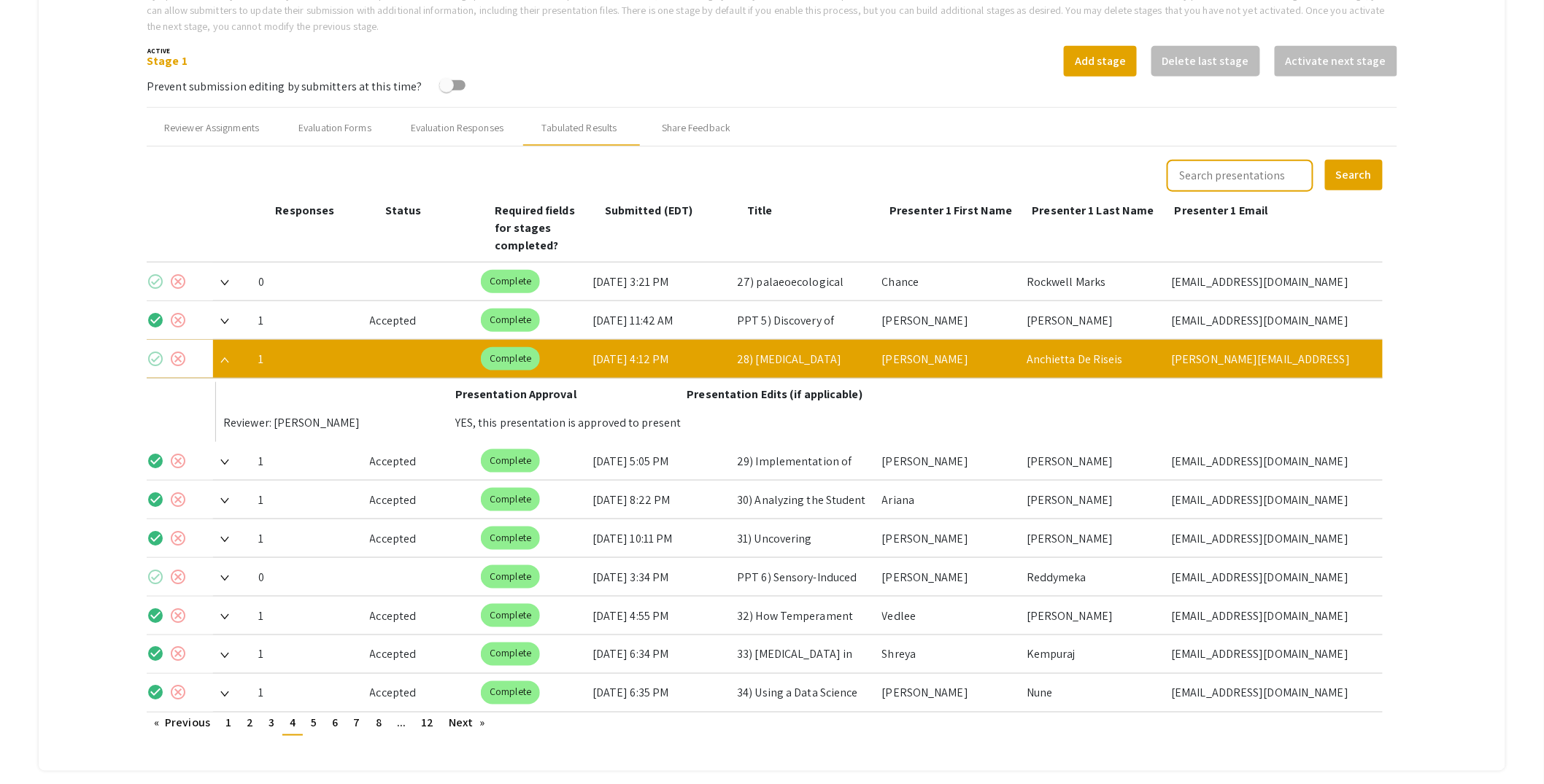
click at [155, 350] on mat-icon "check_circle" at bounding box center [156, 359] width 18 height 18
click at [229, 351] on span at bounding box center [221, 358] width 16 height 15
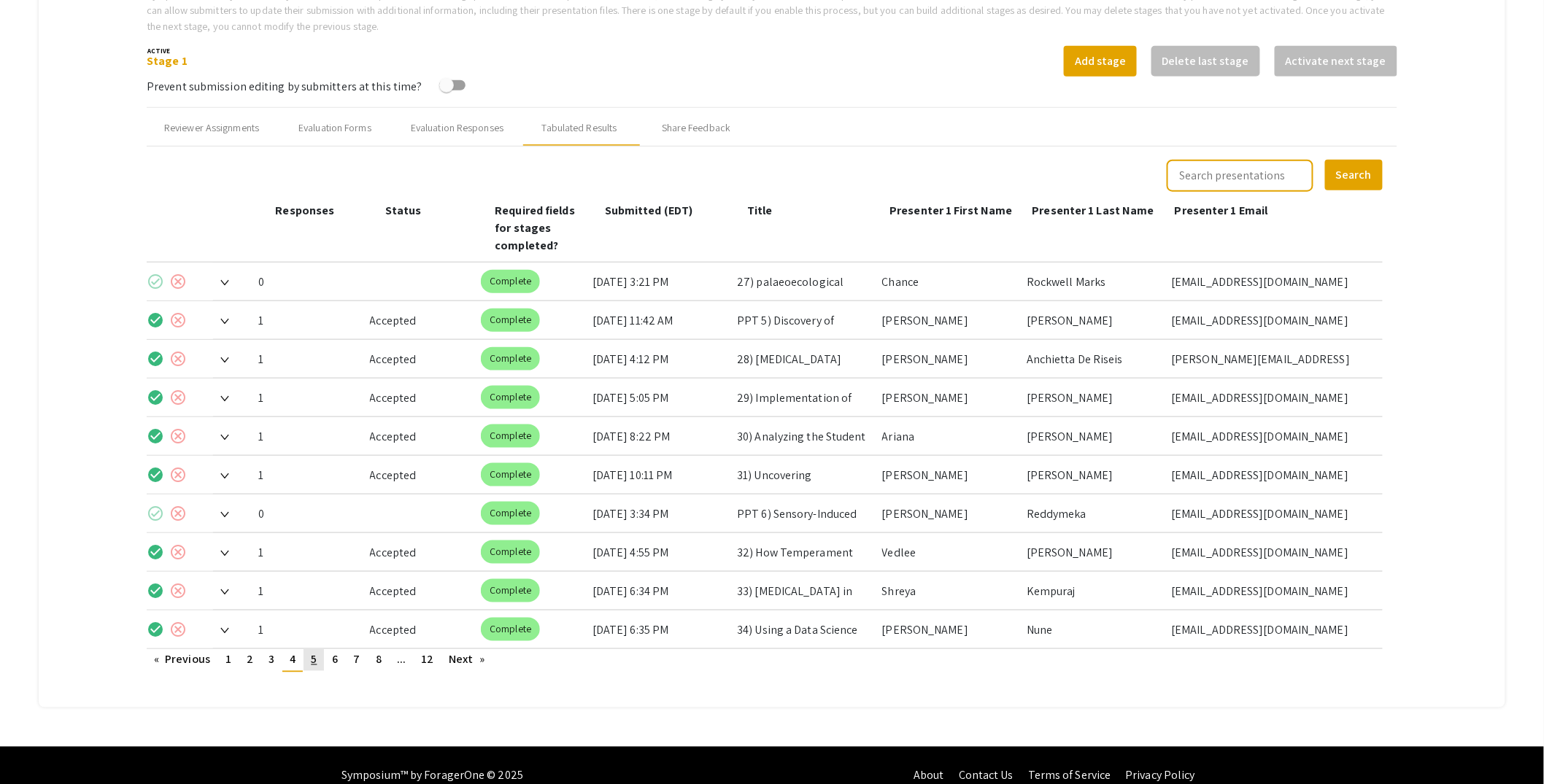
click at [316, 653] on span "5" at bounding box center [314, 660] width 6 height 15
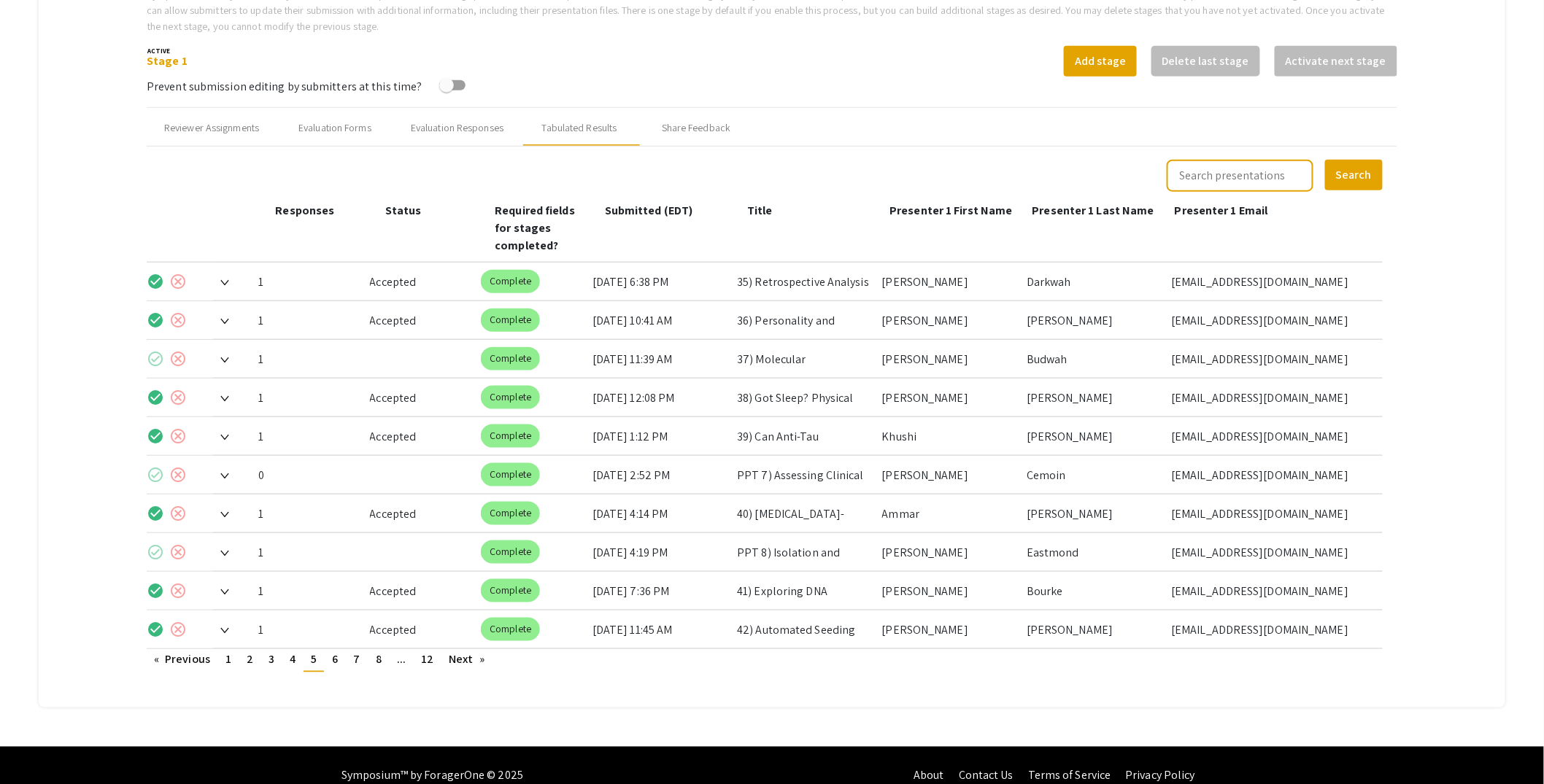
click at [229, 358] on img at bounding box center [224, 360] width 9 height 6
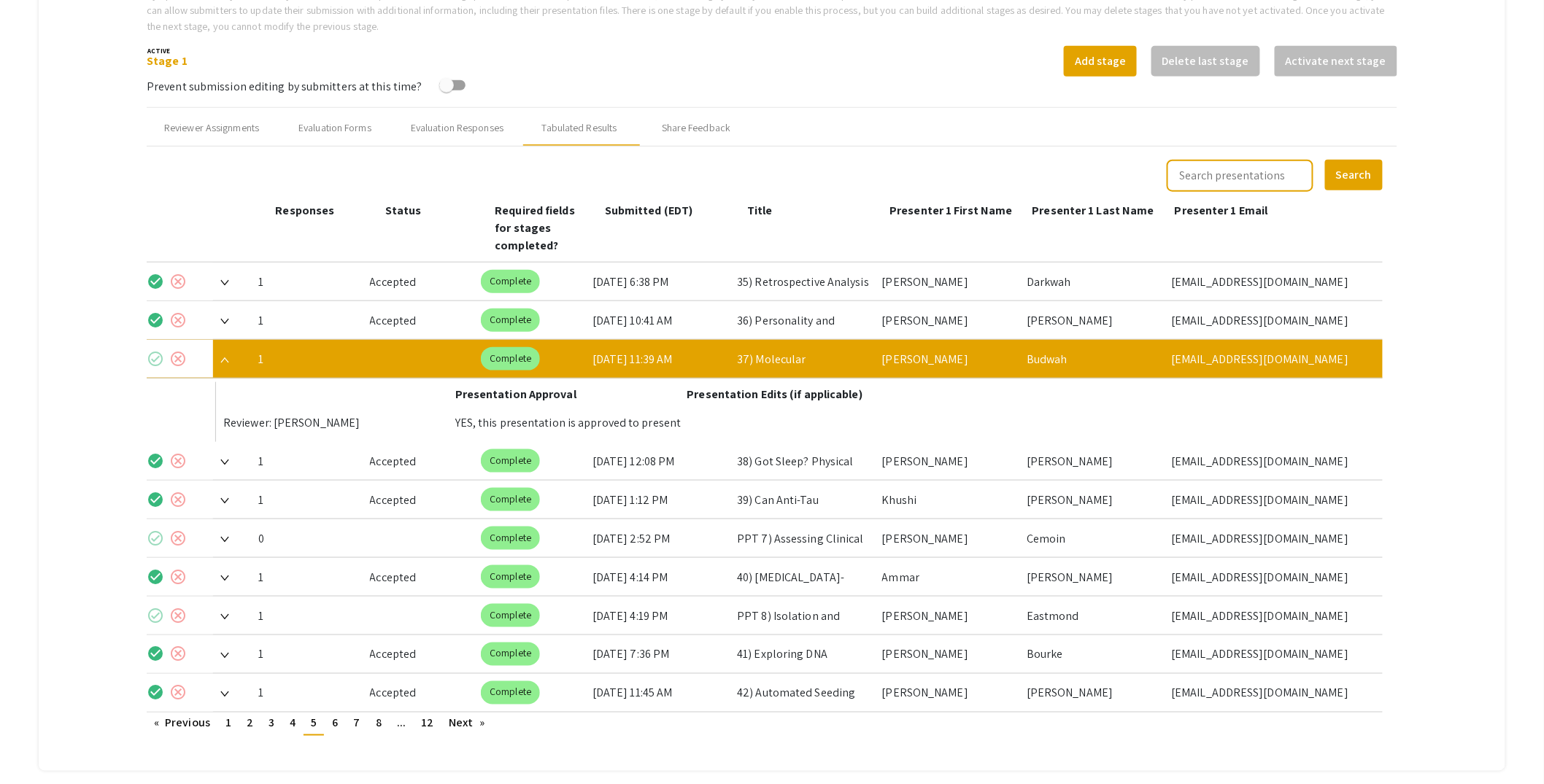
click at [160, 350] on mat-icon "check_circle" at bounding box center [156, 359] width 18 height 18
click at [232, 342] on div at bounding box center [230, 358] width 34 height 38
click at [228, 358] on img at bounding box center [224, 360] width 9 height 6
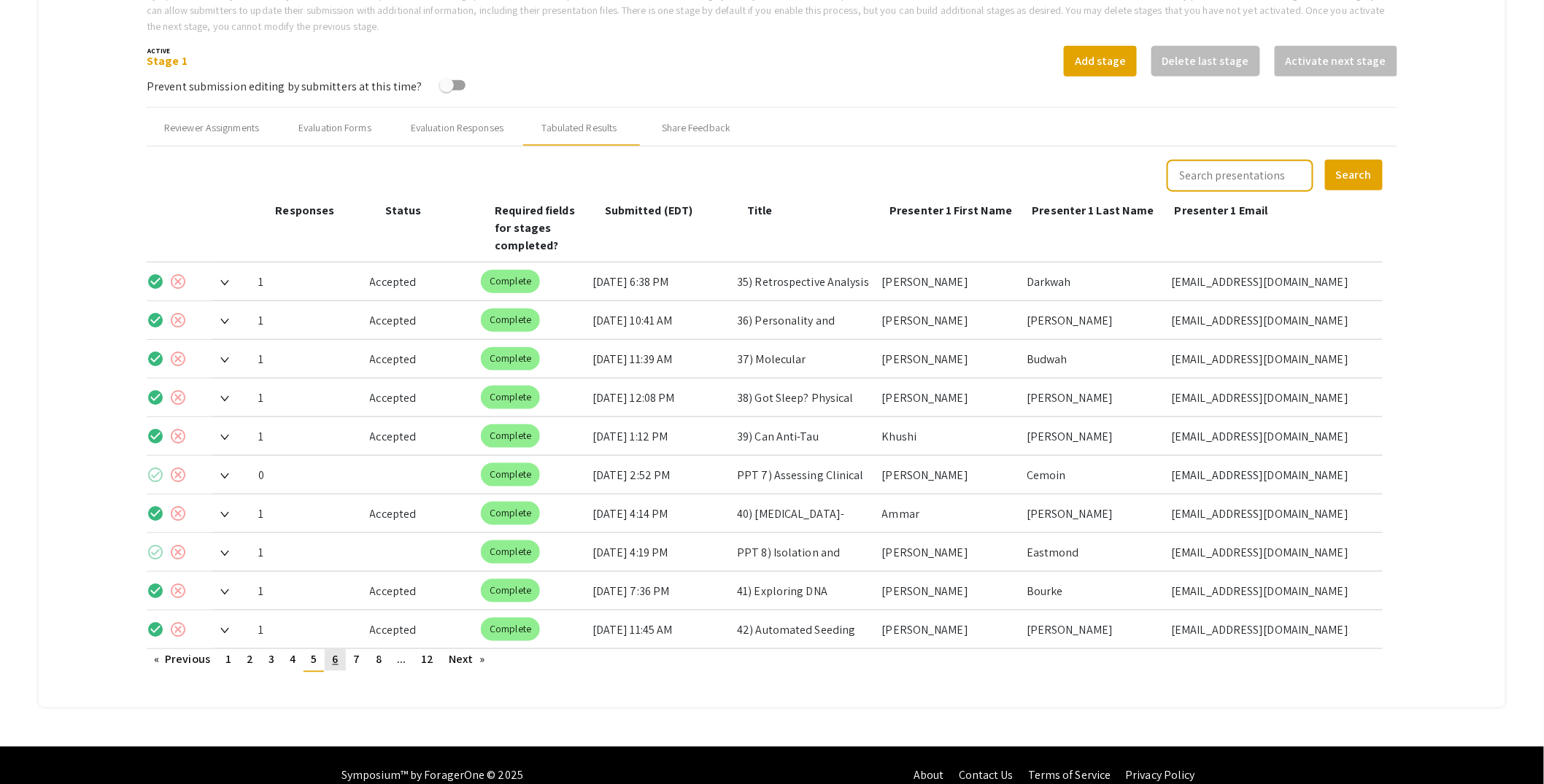
click at [333, 653] on span "6" at bounding box center [334, 660] width 6 height 15
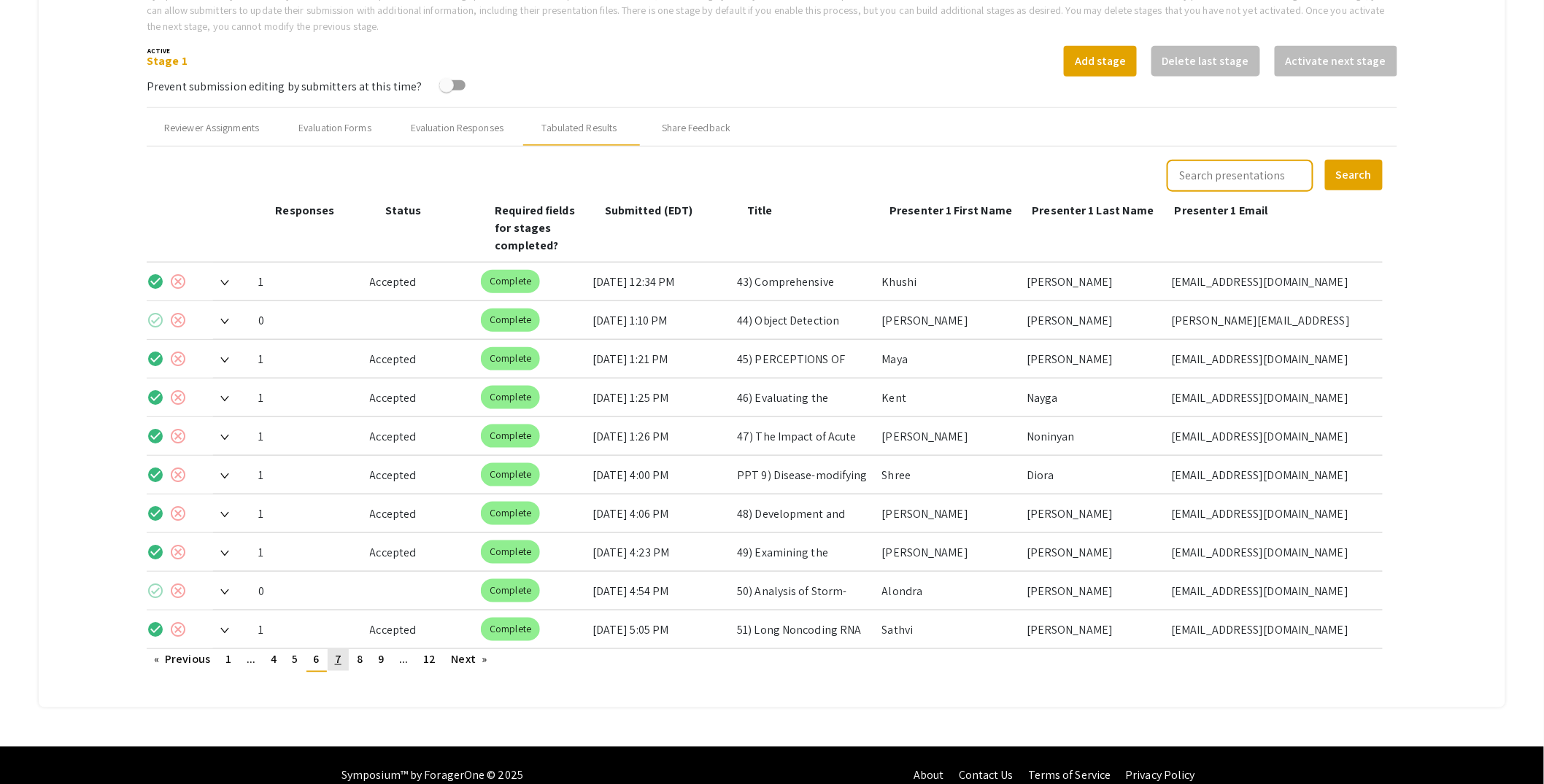
click at [339, 653] on span "7" at bounding box center [338, 660] width 6 height 15
click at [338, 653] on span "8" at bounding box center [338, 660] width 6 height 15
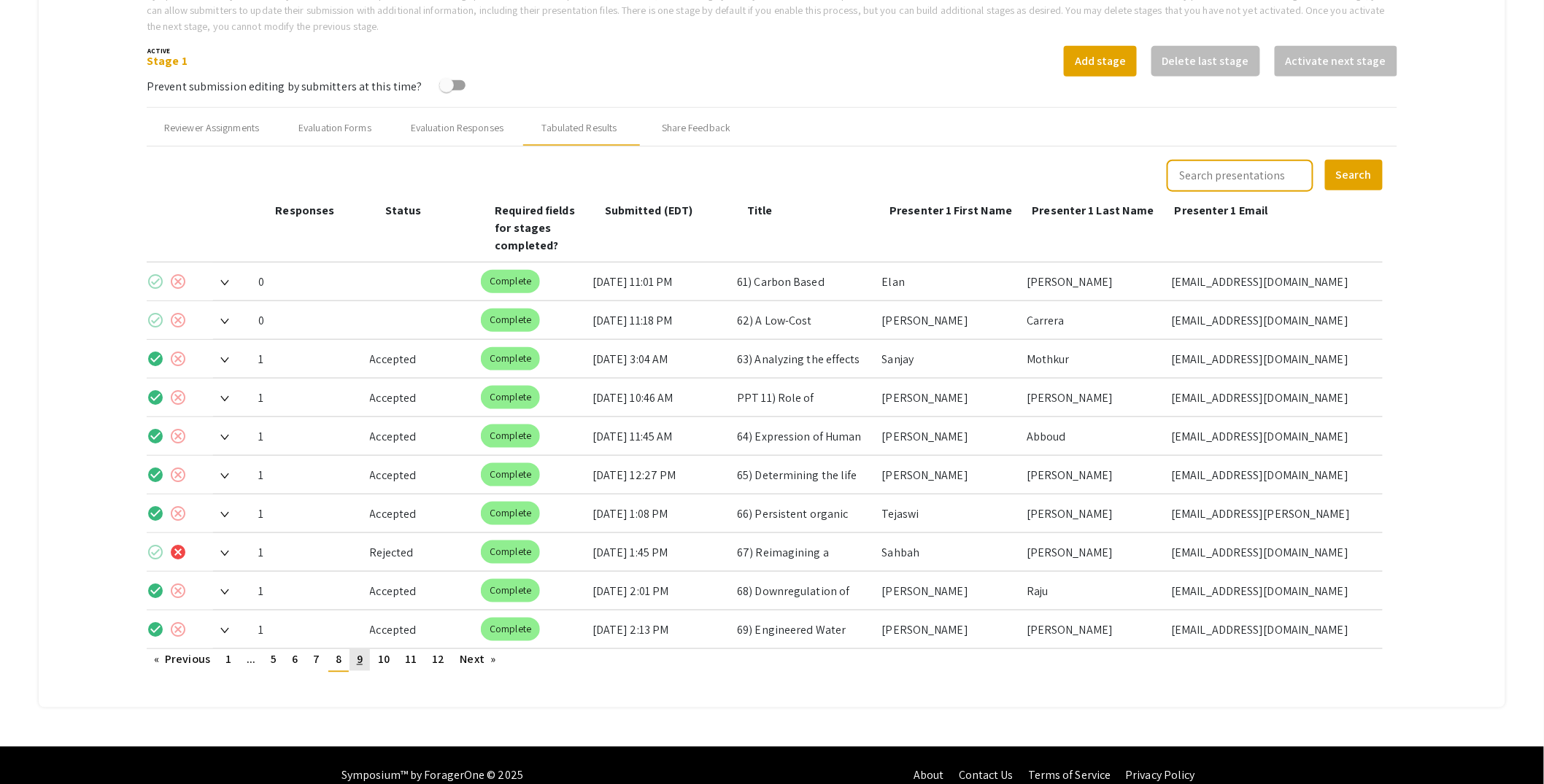
click at [358, 653] on span "9" at bounding box center [359, 660] width 6 height 15
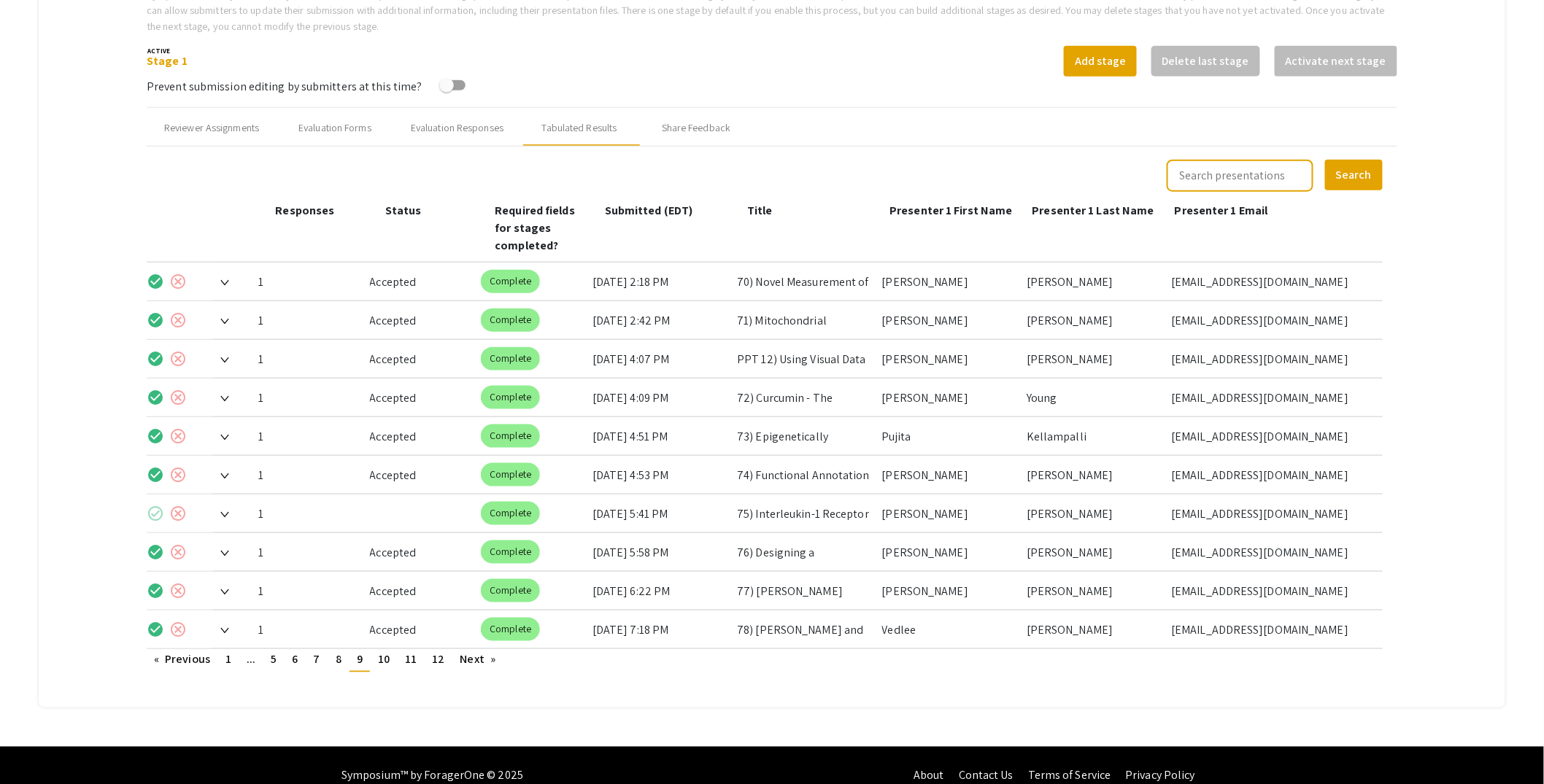
click at [228, 512] on img at bounding box center [224, 515] width 9 height 6
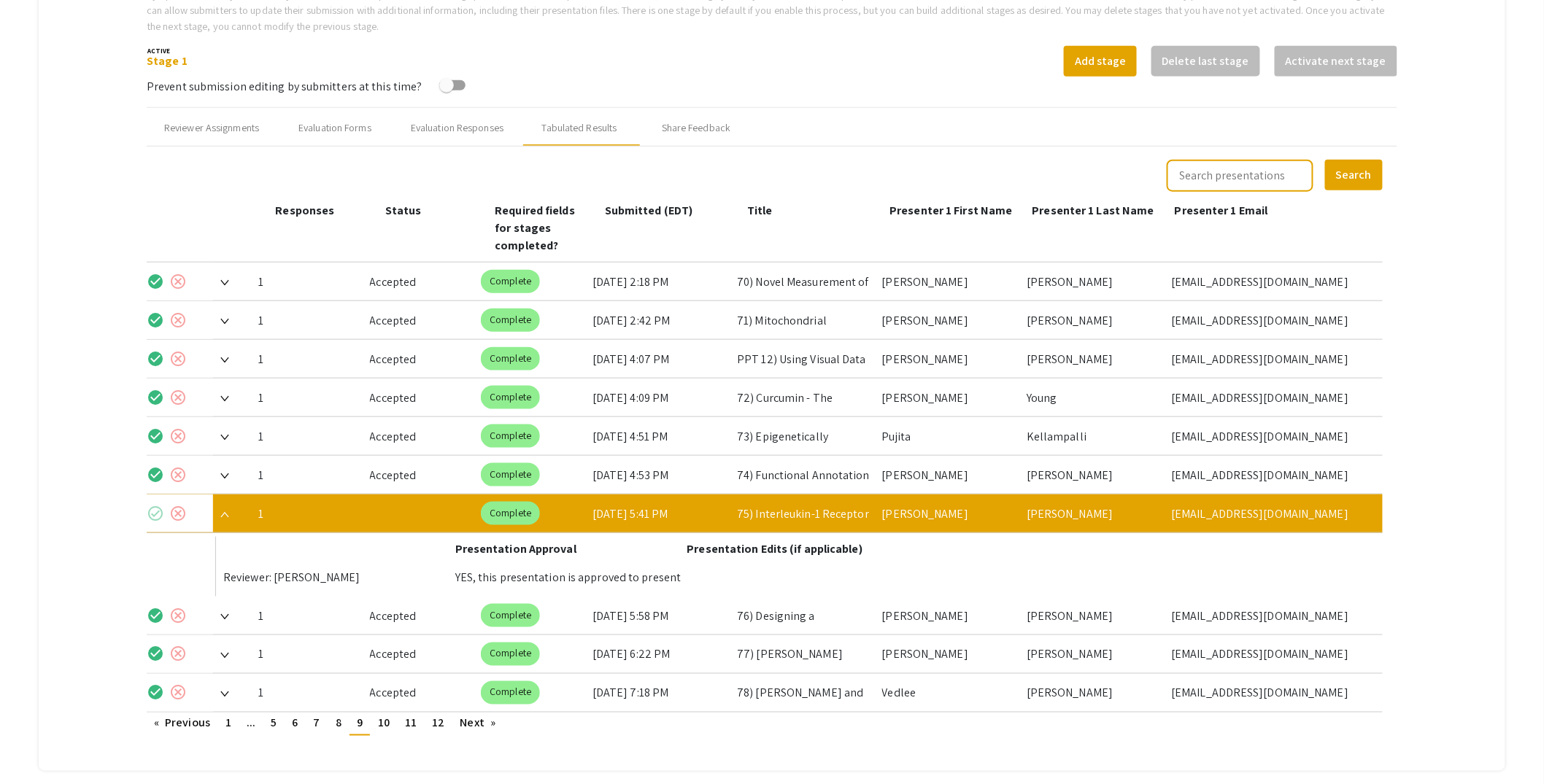
click at [156, 505] on mat-icon "check_circle" at bounding box center [156, 514] width 18 height 18
click at [231, 498] on div at bounding box center [230, 513] width 34 height 38
click at [228, 506] on span at bounding box center [221, 513] width 16 height 15
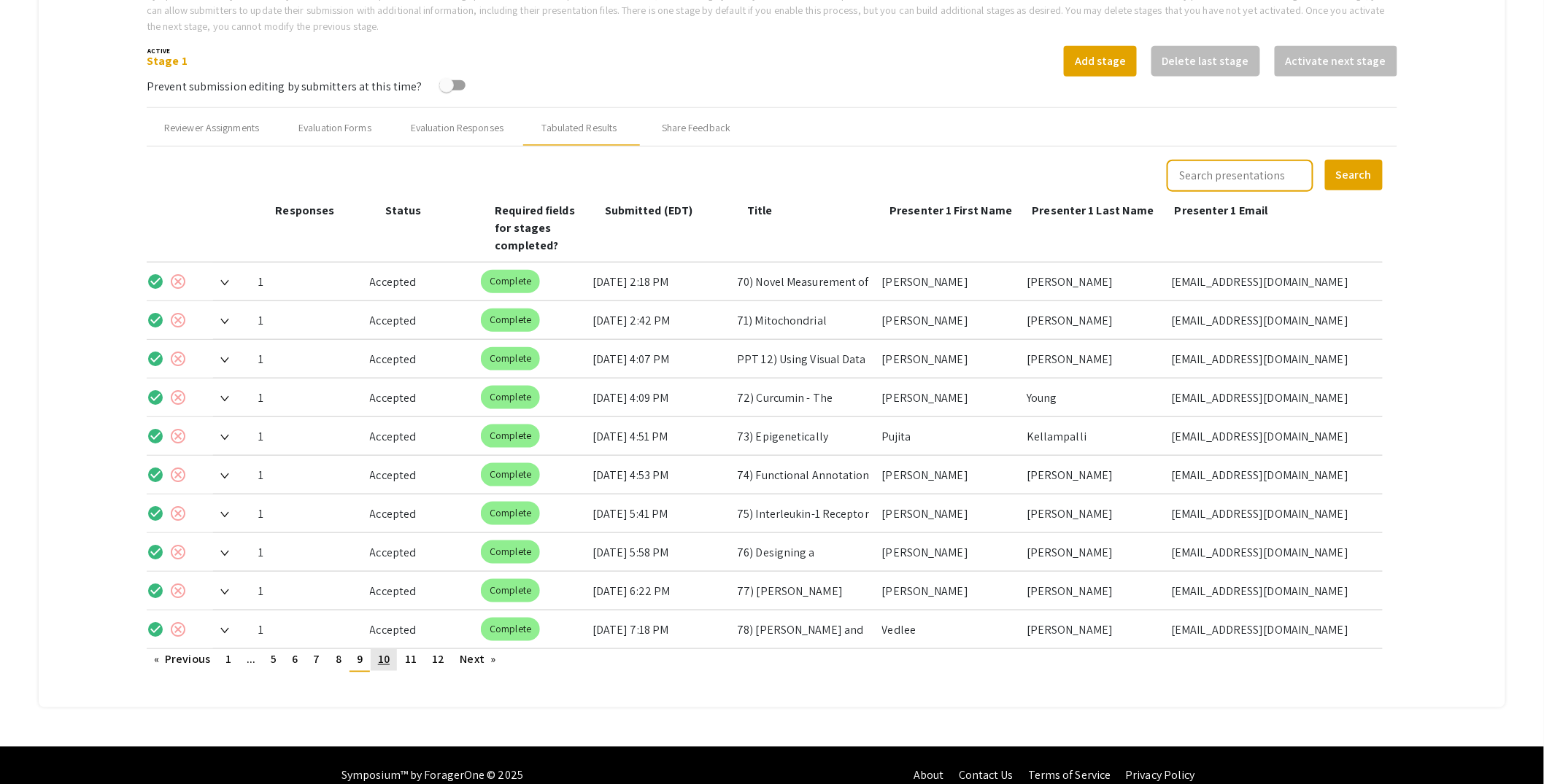
click at [378, 649] on link "page 10" at bounding box center [384, 660] width 26 height 21
click at [228, 506] on span at bounding box center [221, 513] width 16 height 15
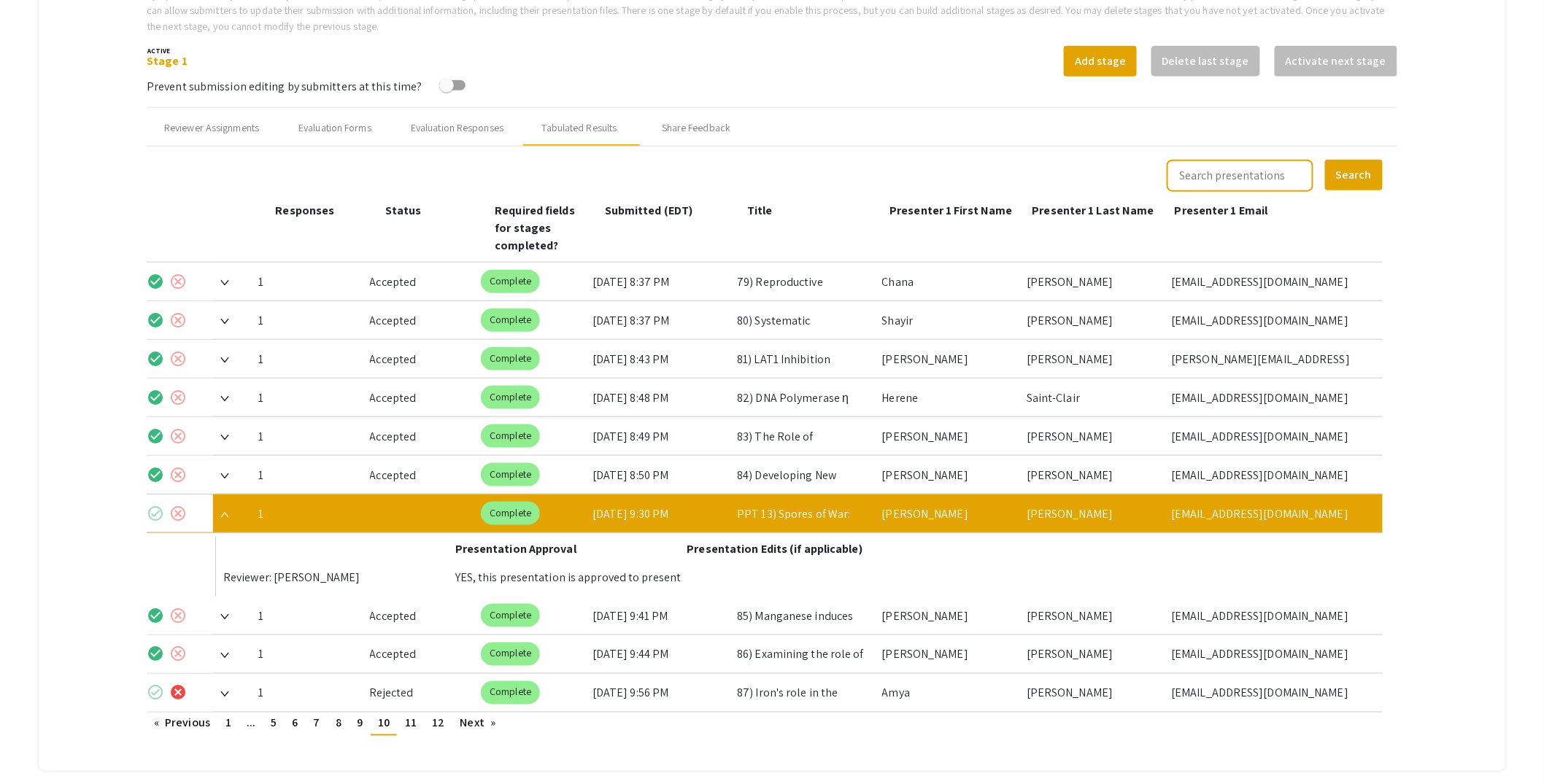
click at [156, 505] on mat-icon "check_circle" at bounding box center [156, 514] width 18 height 18
click at [233, 497] on div at bounding box center [230, 513] width 34 height 38
click at [228, 512] on img at bounding box center [224, 515] width 9 height 6
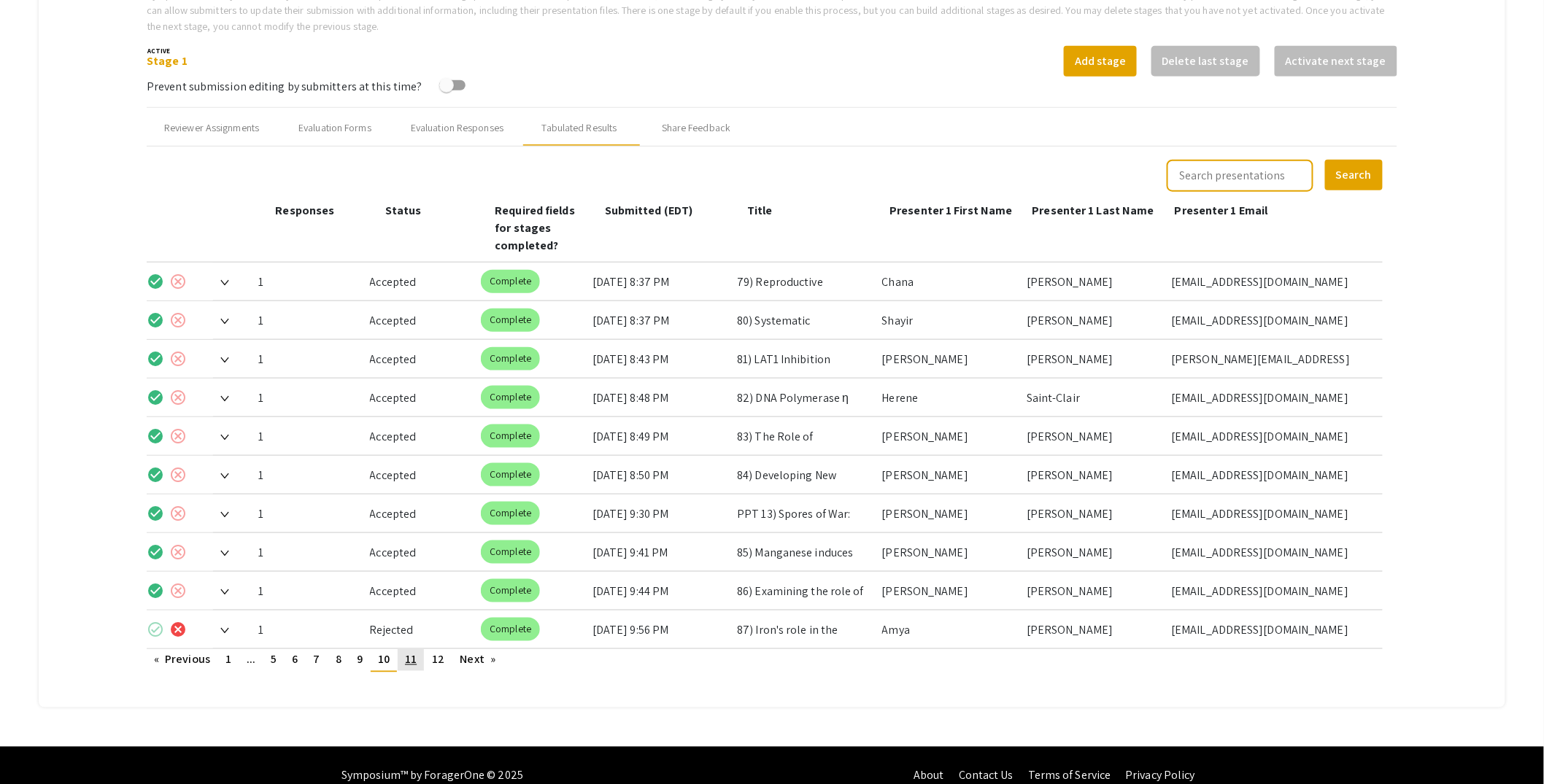
click at [407, 653] on span "11" at bounding box center [410, 660] width 12 height 15
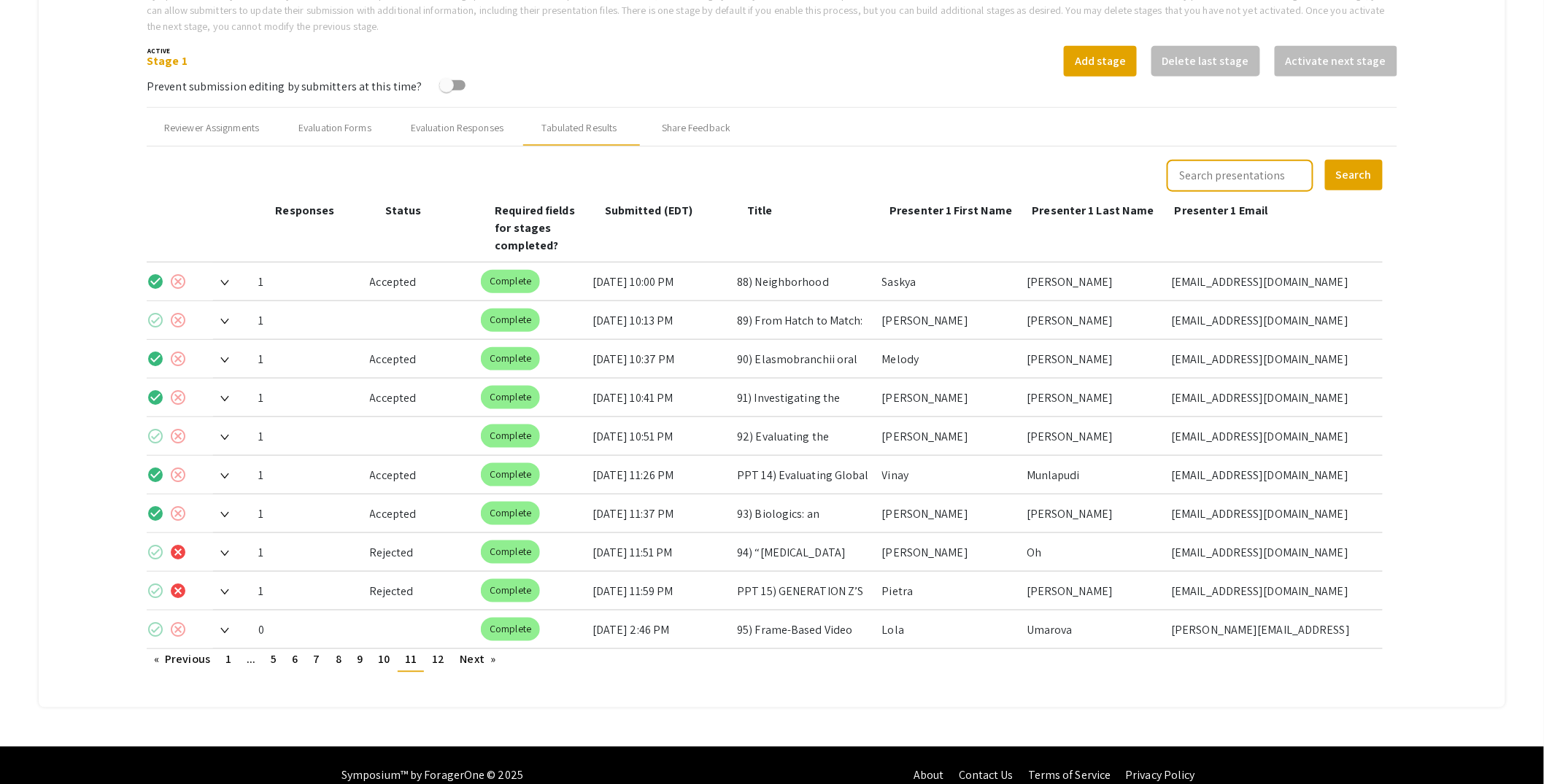
click at [228, 313] on span at bounding box center [221, 320] width 16 height 15
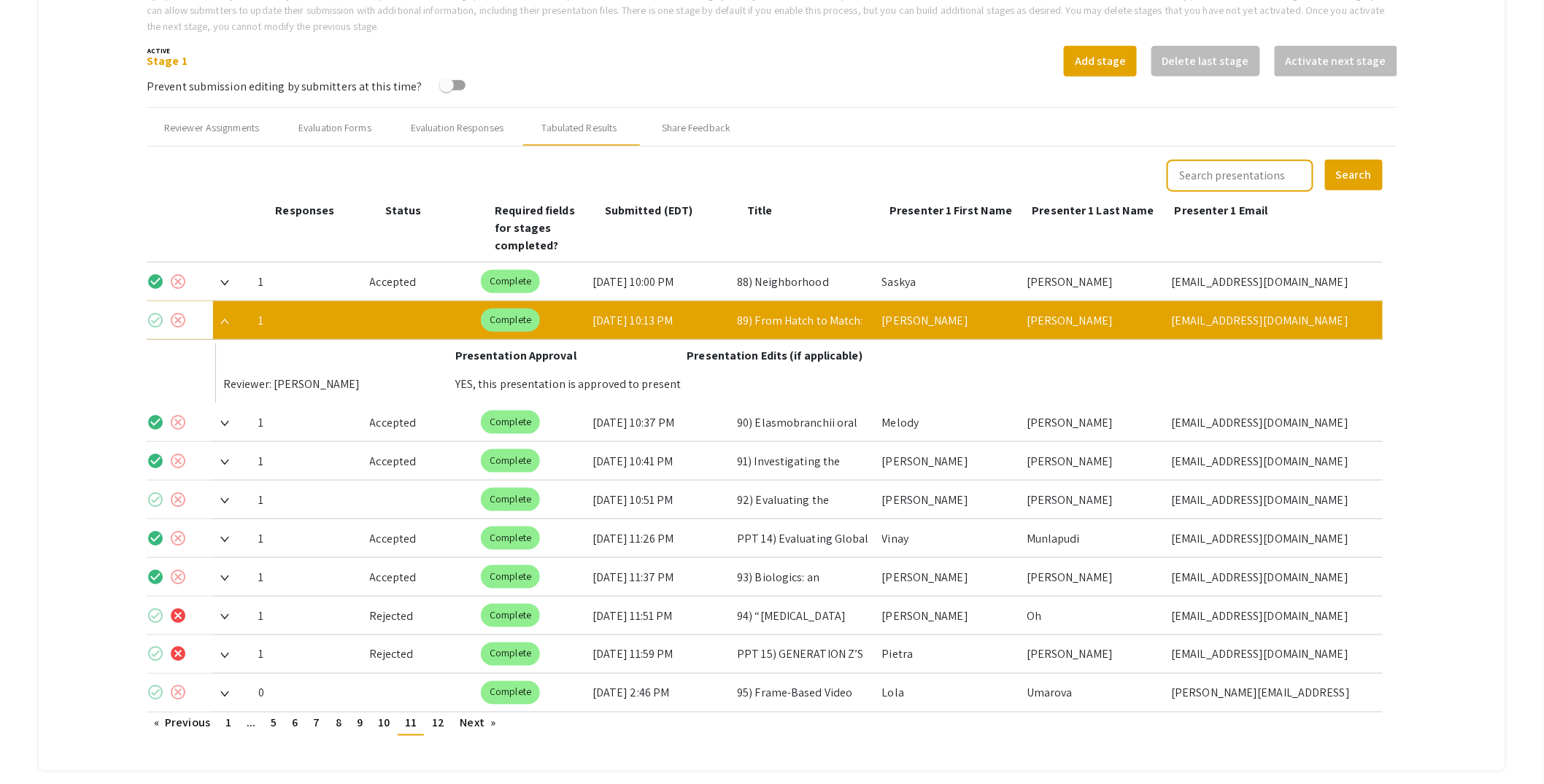
click at [153, 311] on mat-icon "check_circle" at bounding box center [156, 320] width 18 height 18
click at [223, 319] on img at bounding box center [224, 322] width 9 height 6
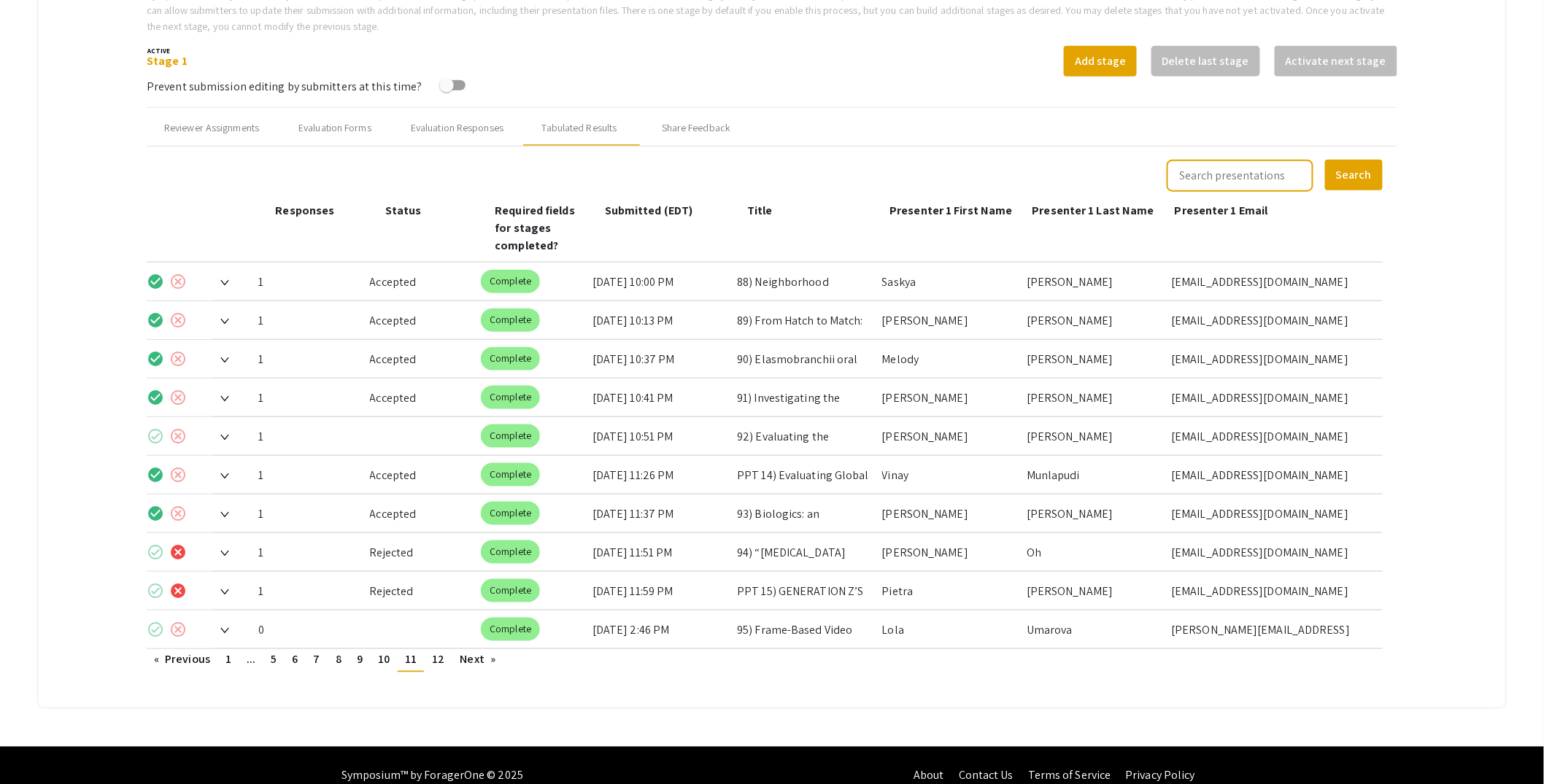
click at [226, 429] on span at bounding box center [221, 436] width 16 height 15
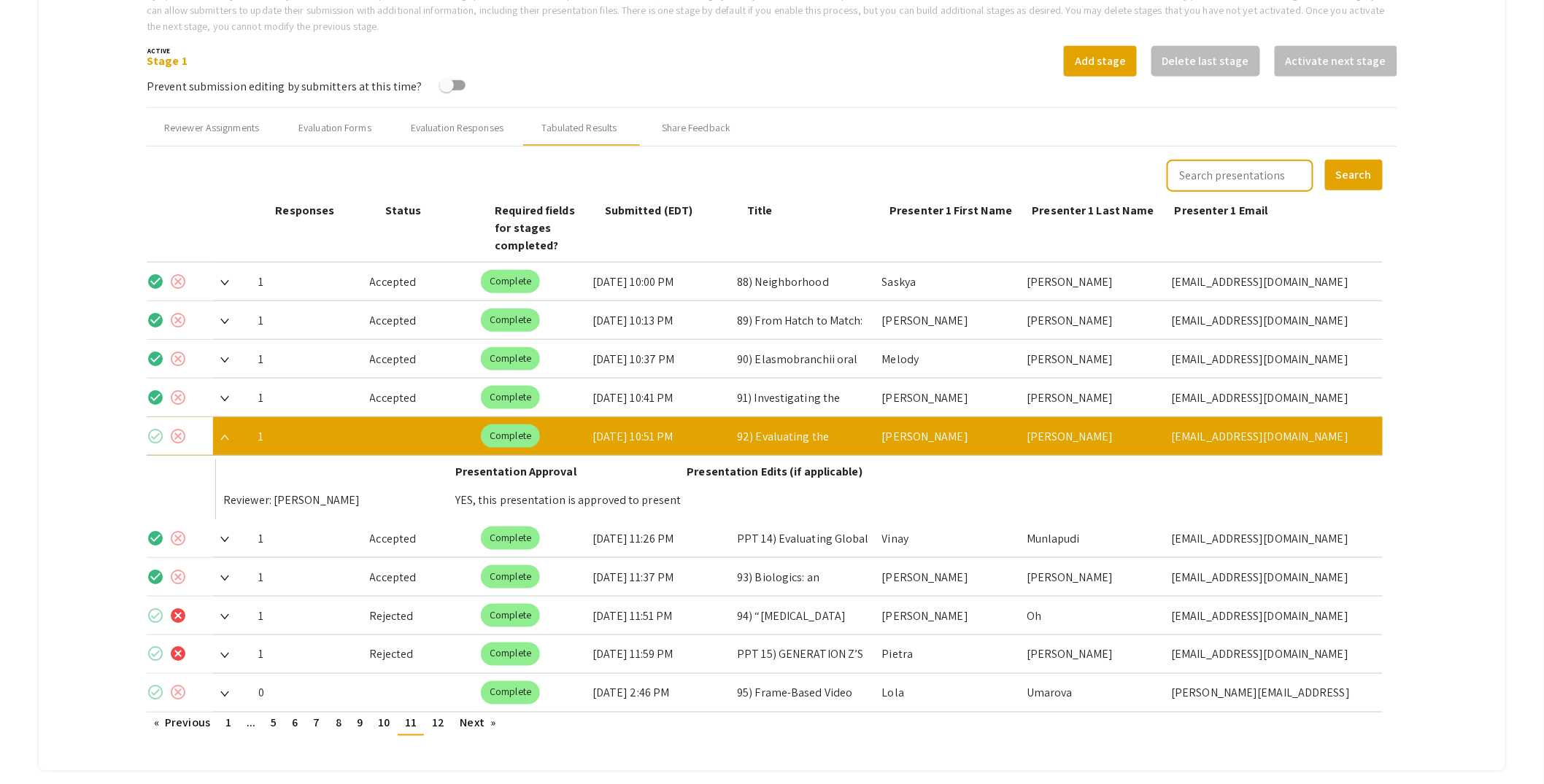
click at [157, 427] on mat-icon "check_circle" at bounding box center [156, 436] width 18 height 18
click at [226, 434] on img at bounding box center [224, 437] width 9 height 6
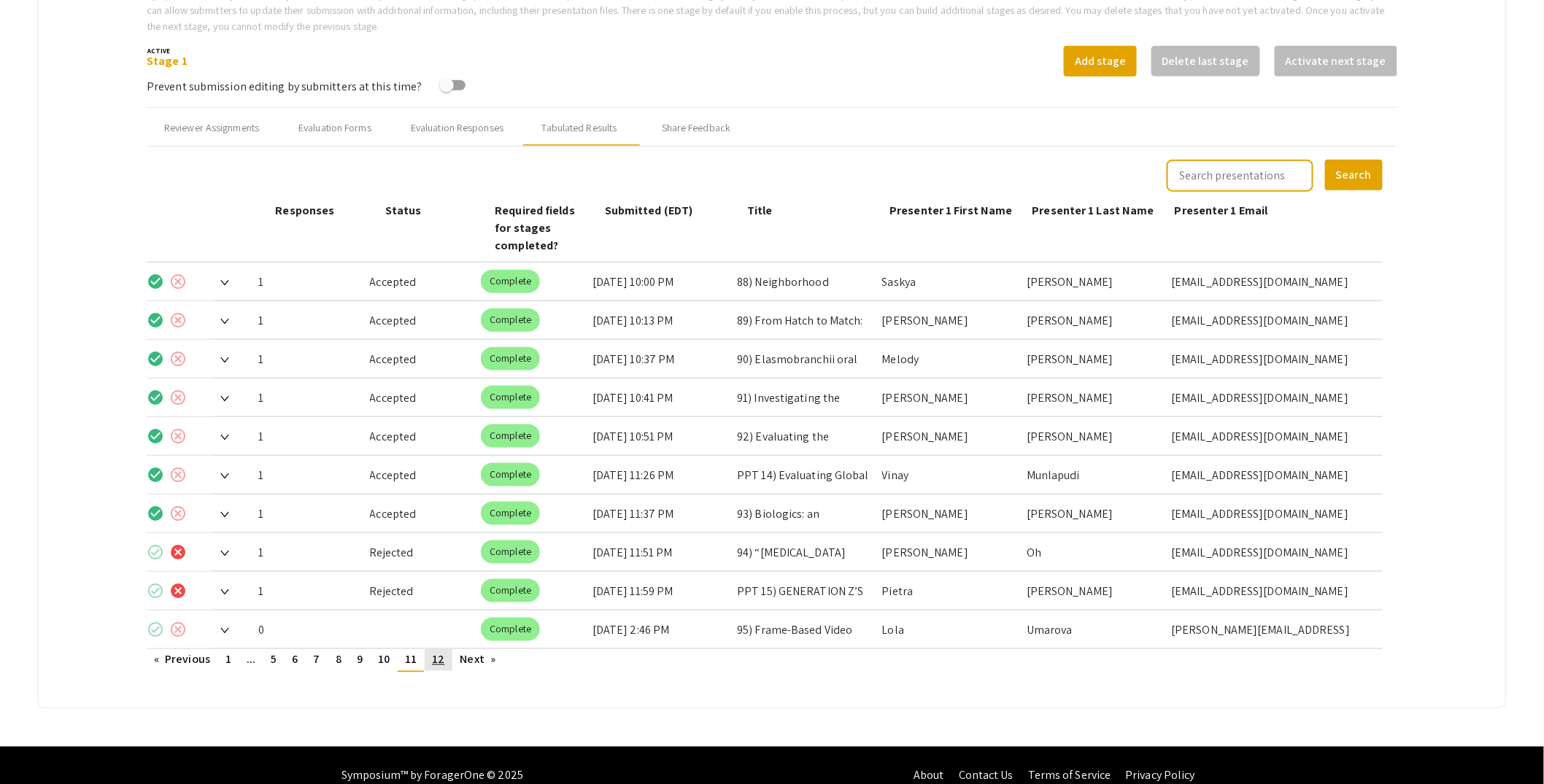
click at [435, 653] on span "12" at bounding box center [438, 660] width 13 height 15
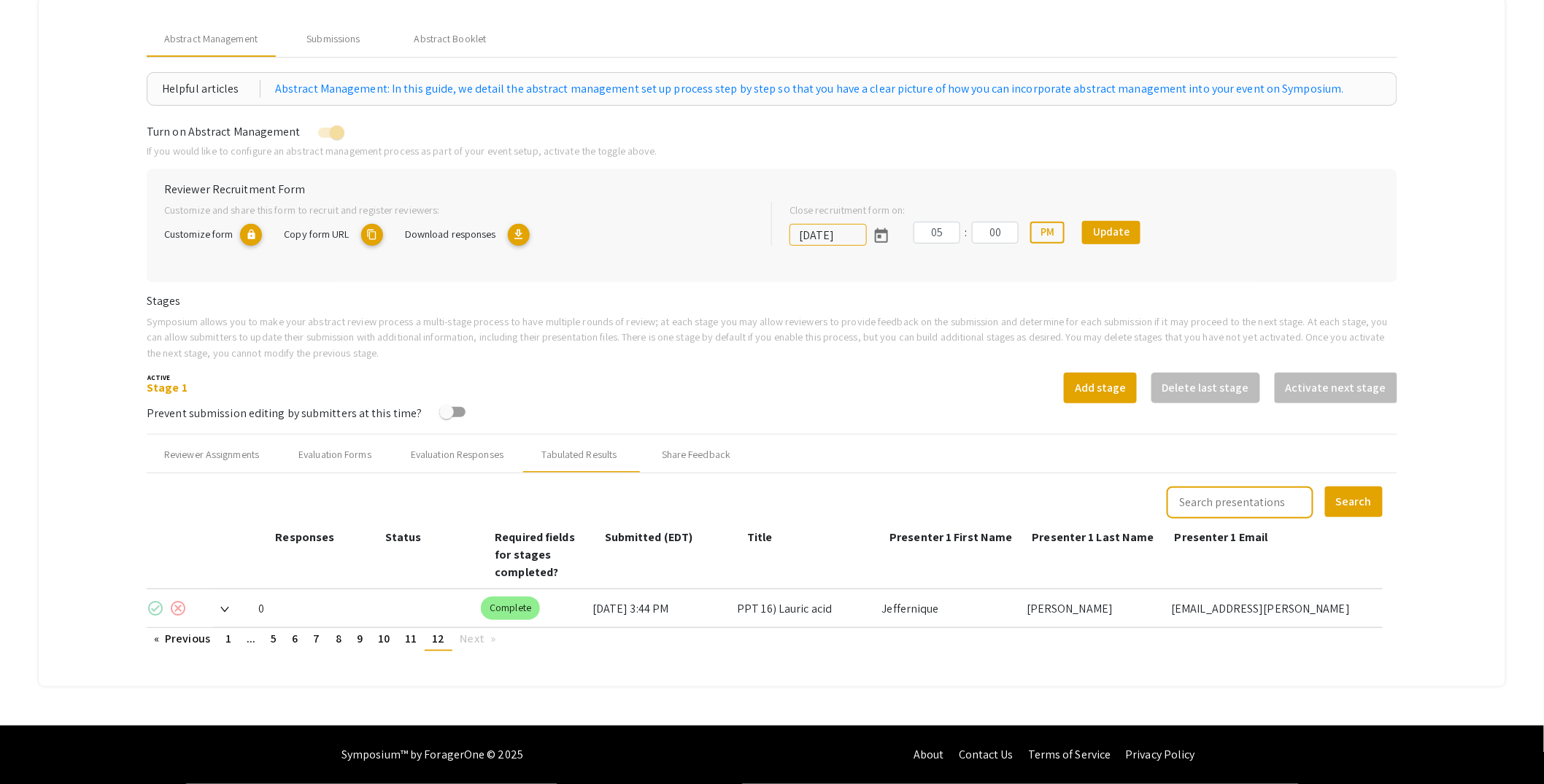
scroll to position [155, 0]
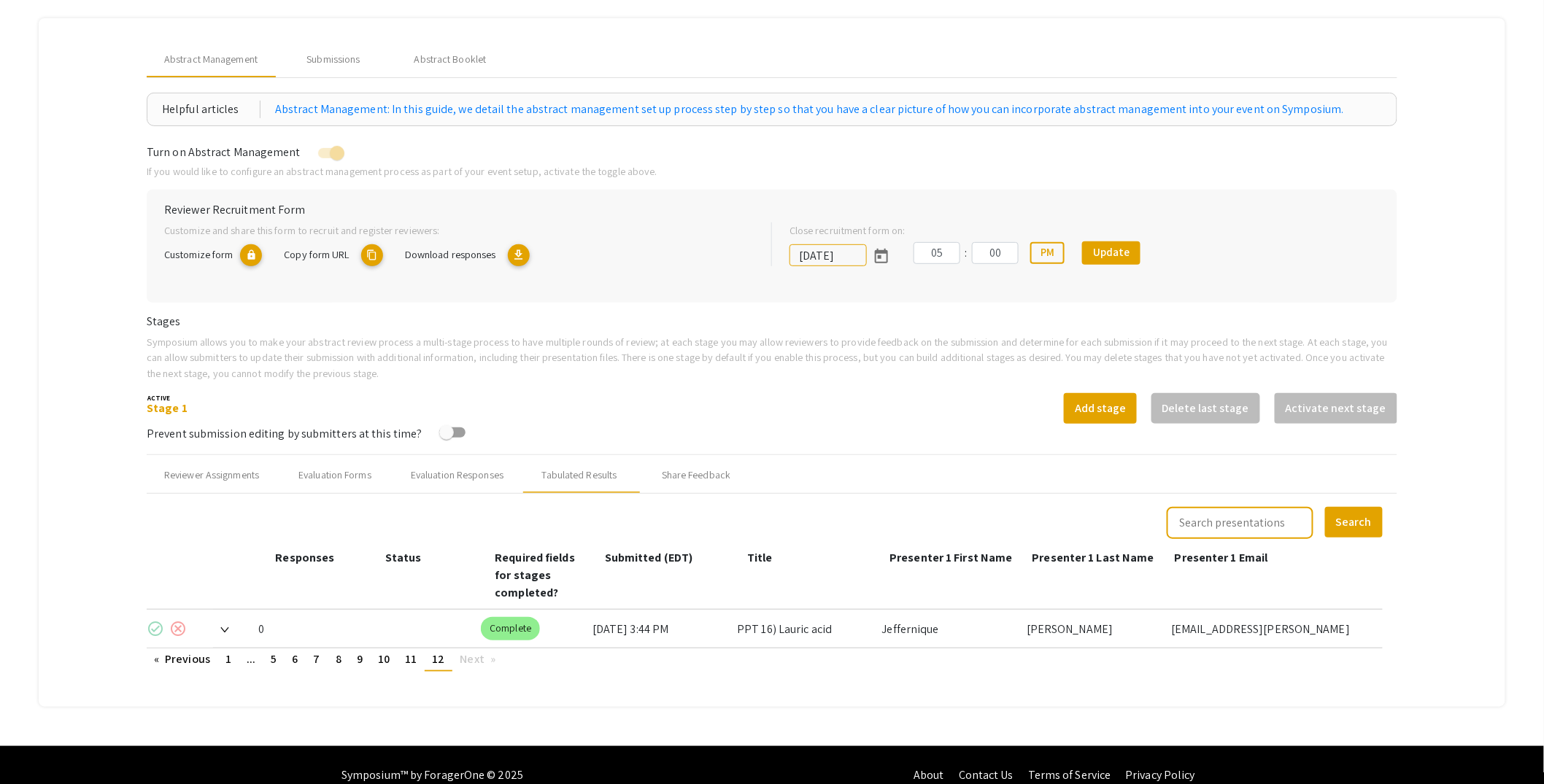
click at [224, 628] on img at bounding box center [224, 630] width 9 height 6
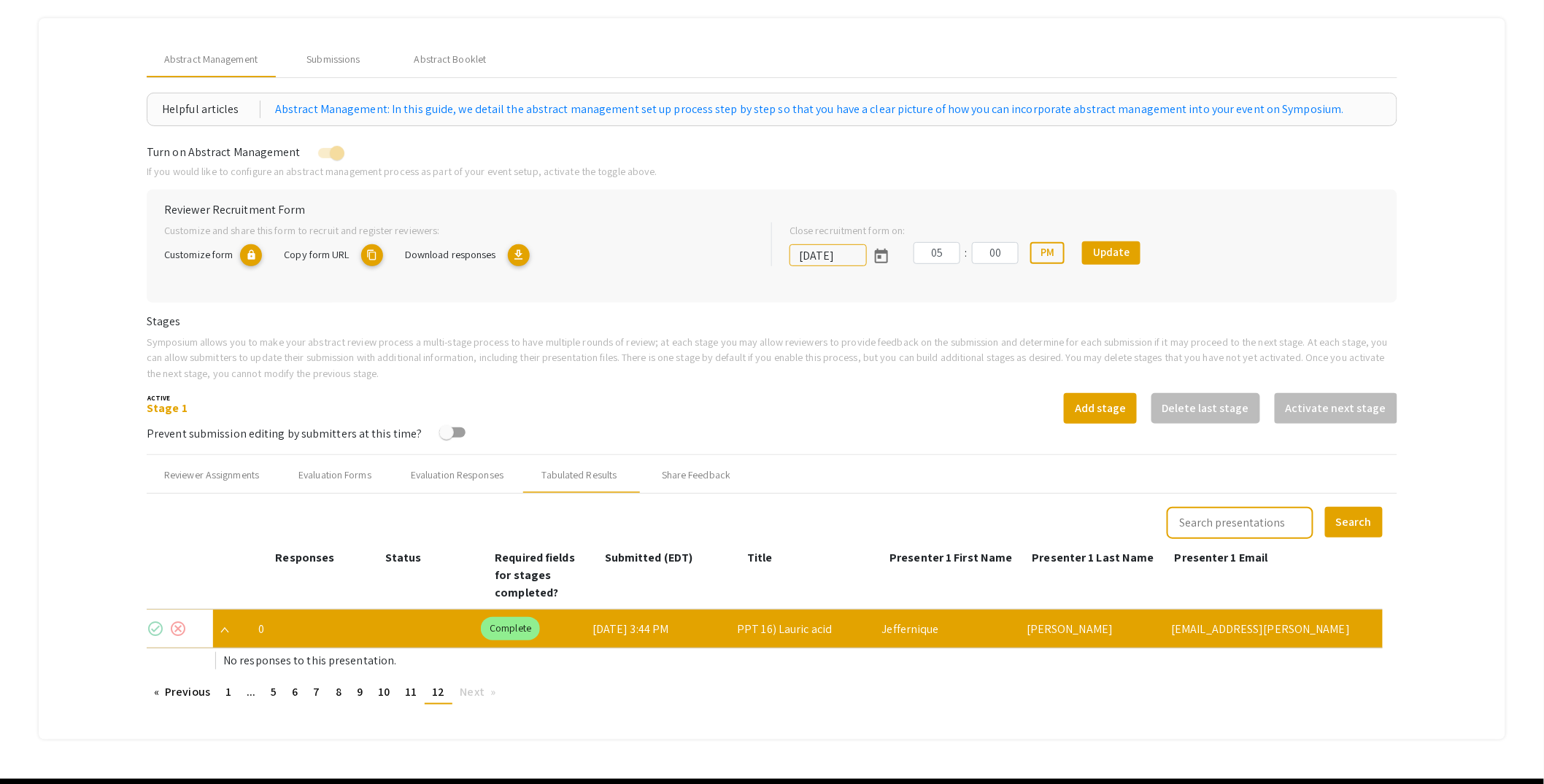
scroll to position [187, 0]
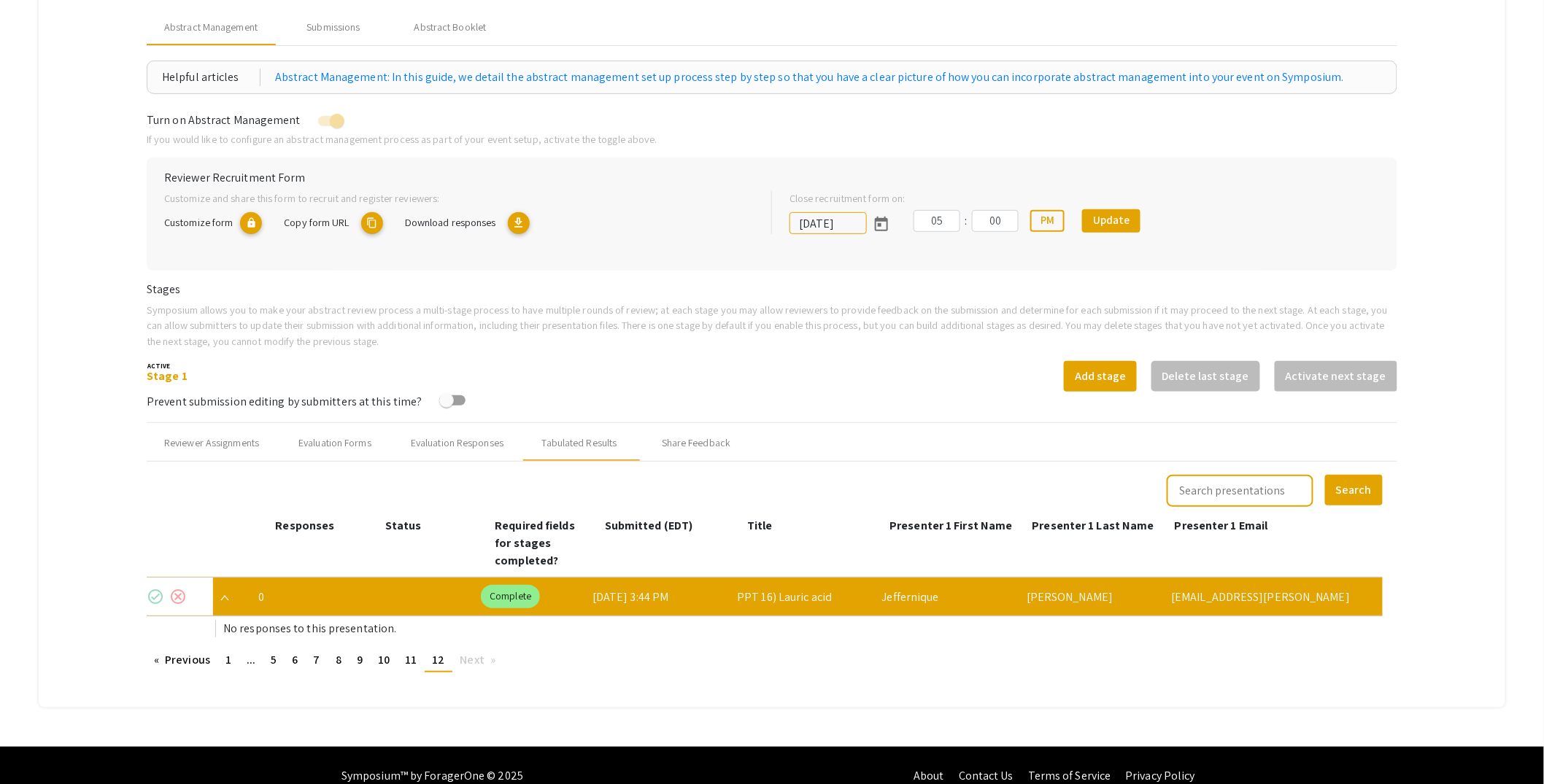
click at [157, 588] on mat-icon "check_circle" at bounding box center [156, 597] width 18 height 18
click at [229, 595] on img at bounding box center [224, 598] width 9 height 6
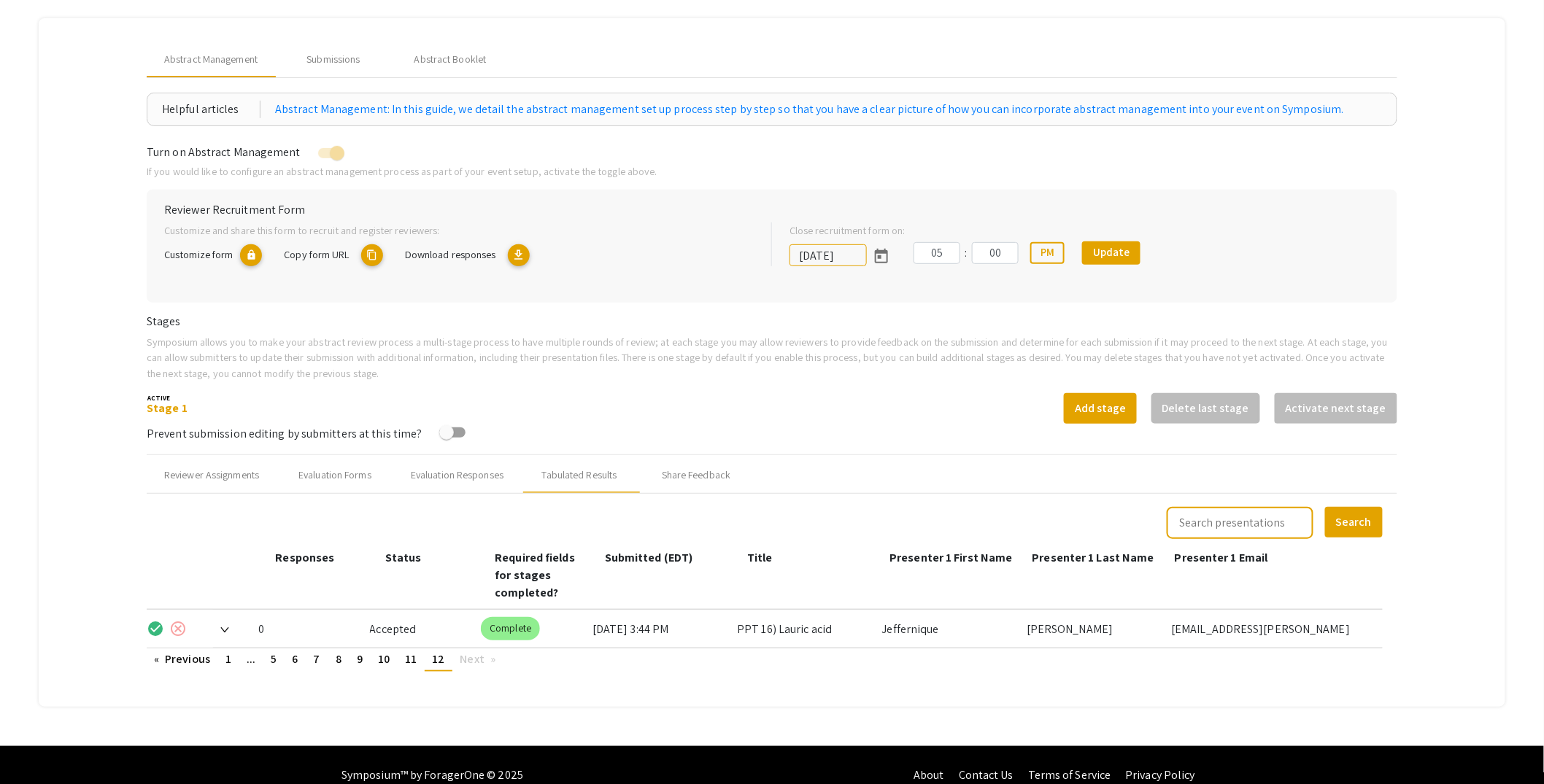
click at [223, 628] on img at bounding box center [224, 630] width 9 height 6
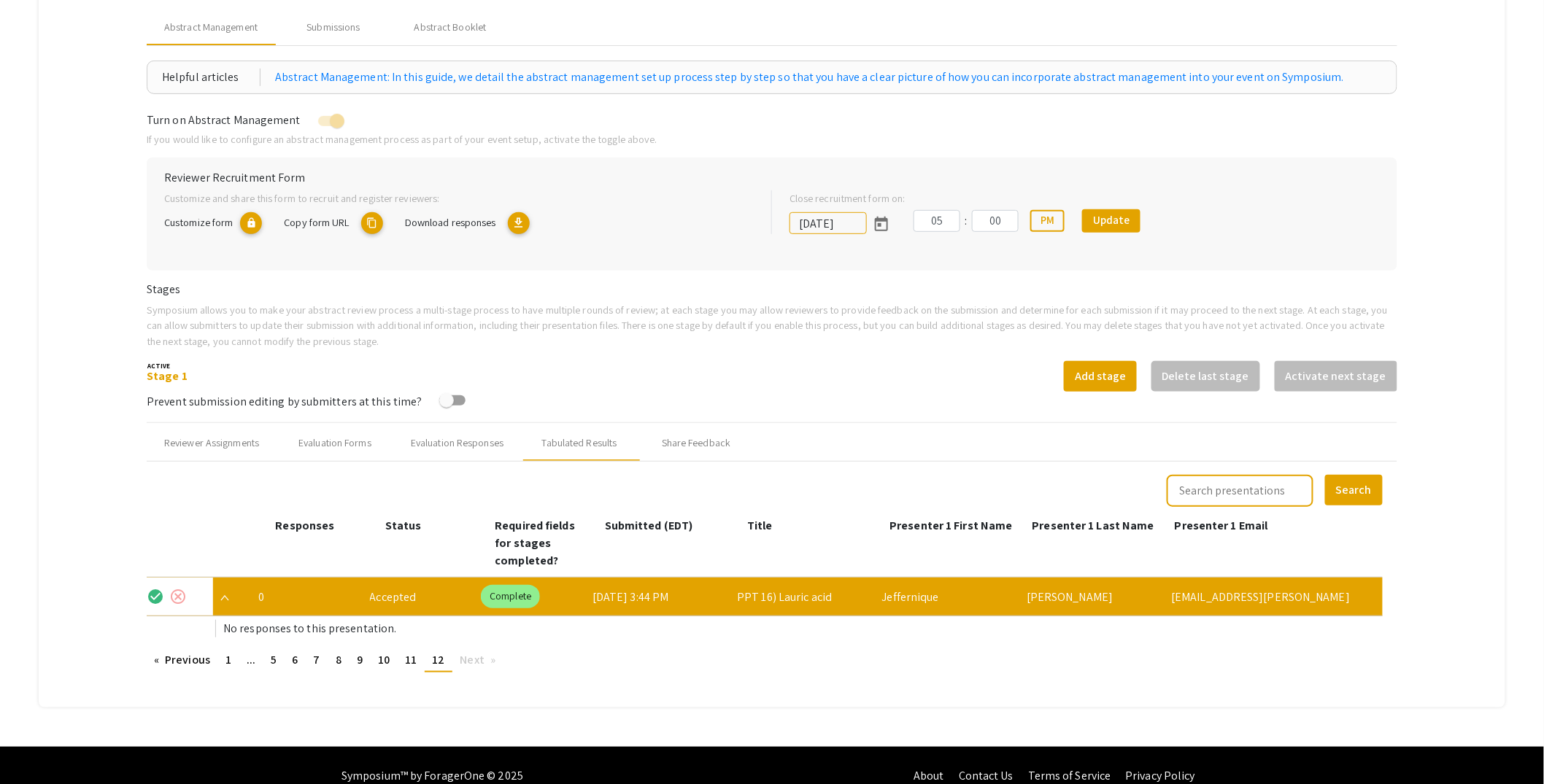
click at [148, 588] on mat-icon "check_circle" at bounding box center [156, 597] width 18 height 18
click at [155, 588] on mat-icon "check_circle" at bounding box center [156, 597] width 18 height 18
click at [230, 586] on div at bounding box center [230, 596] width 34 height 38
click at [226, 595] on img at bounding box center [224, 598] width 9 height 6
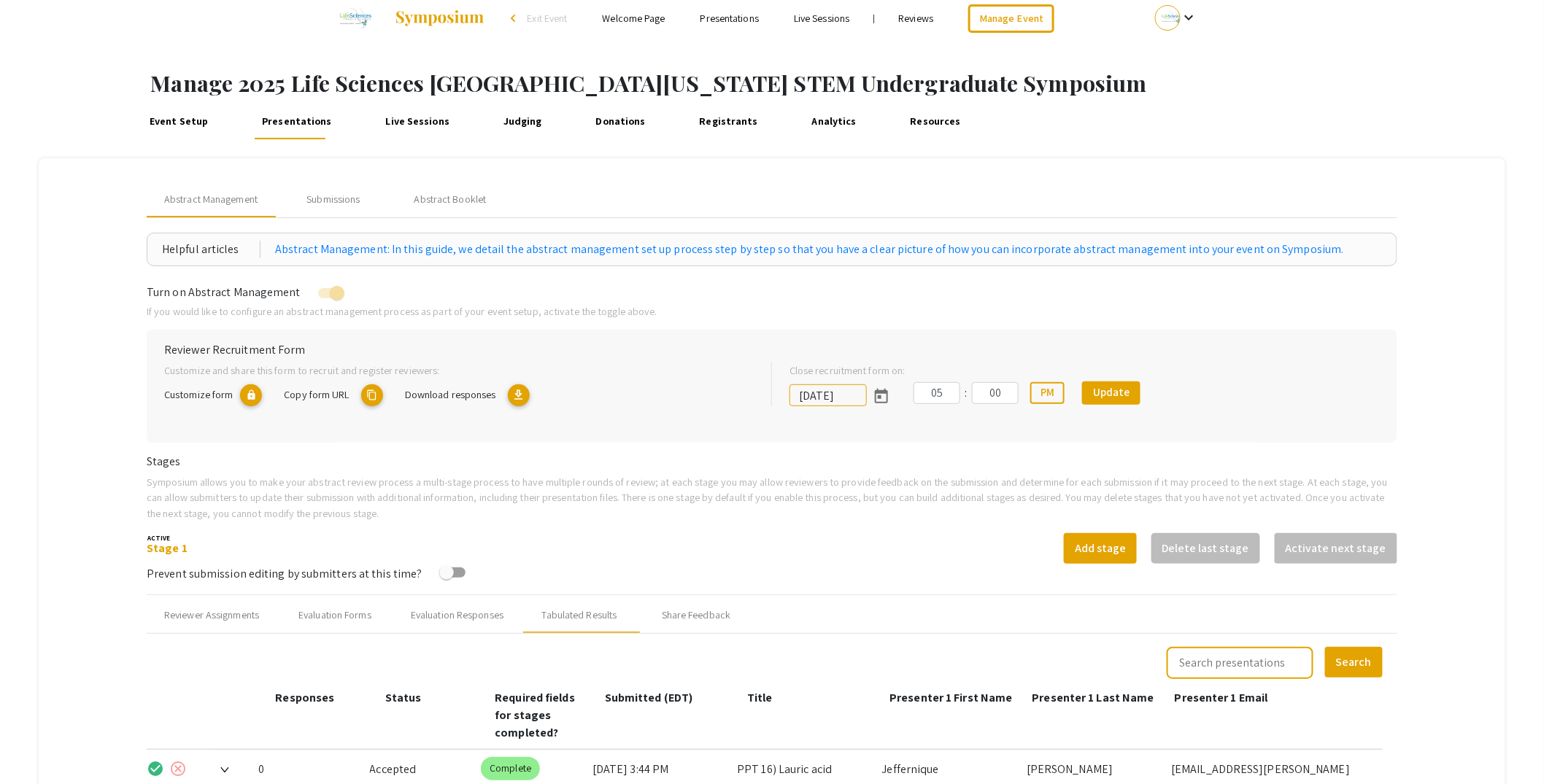
scroll to position [0, 0]
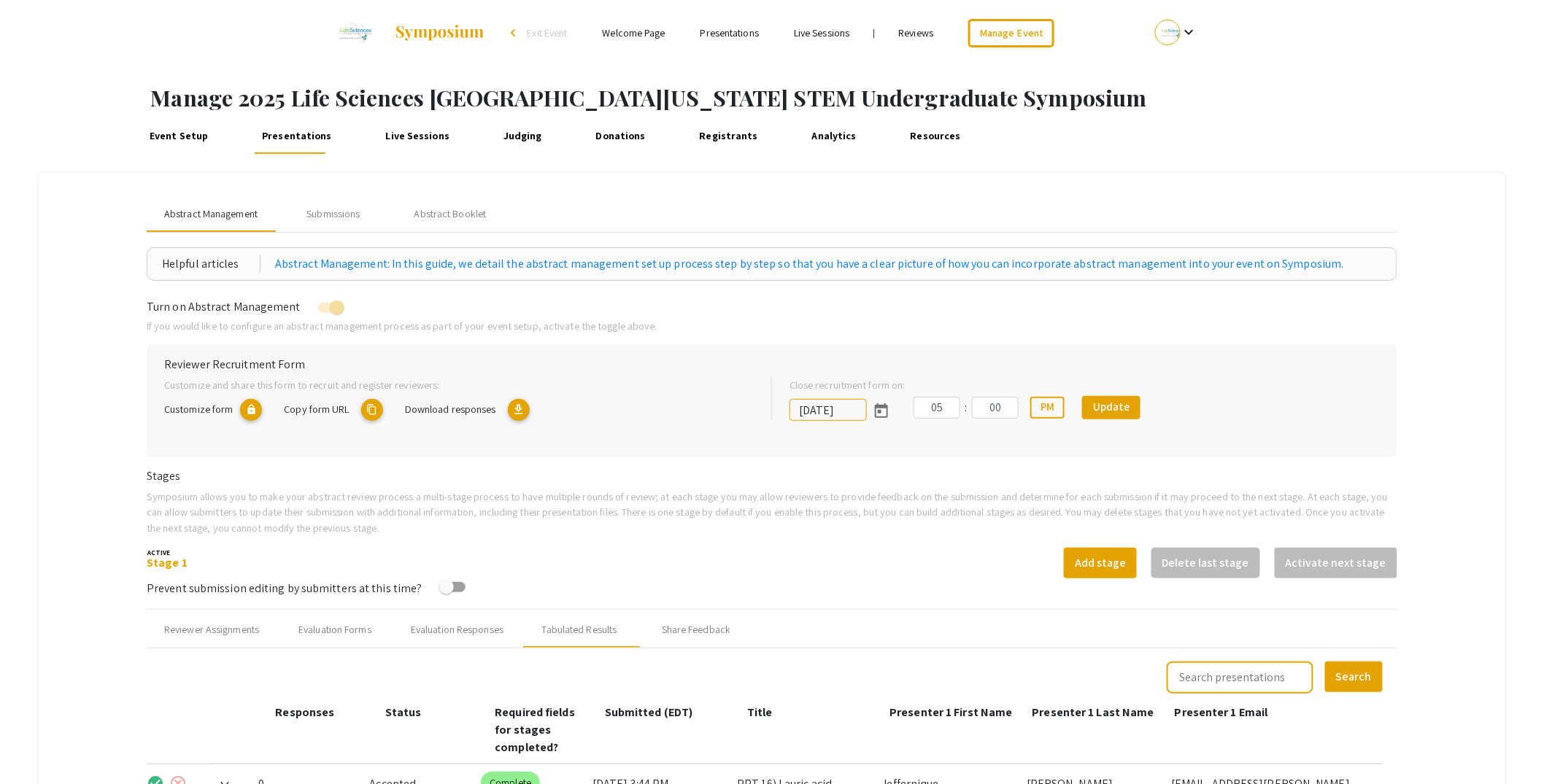
click at [216, 216] on span "Abstract Management" at bounding box center [211, 214] width 93 height 15
